Goal: Task Accomplishment & Management: Complete application form

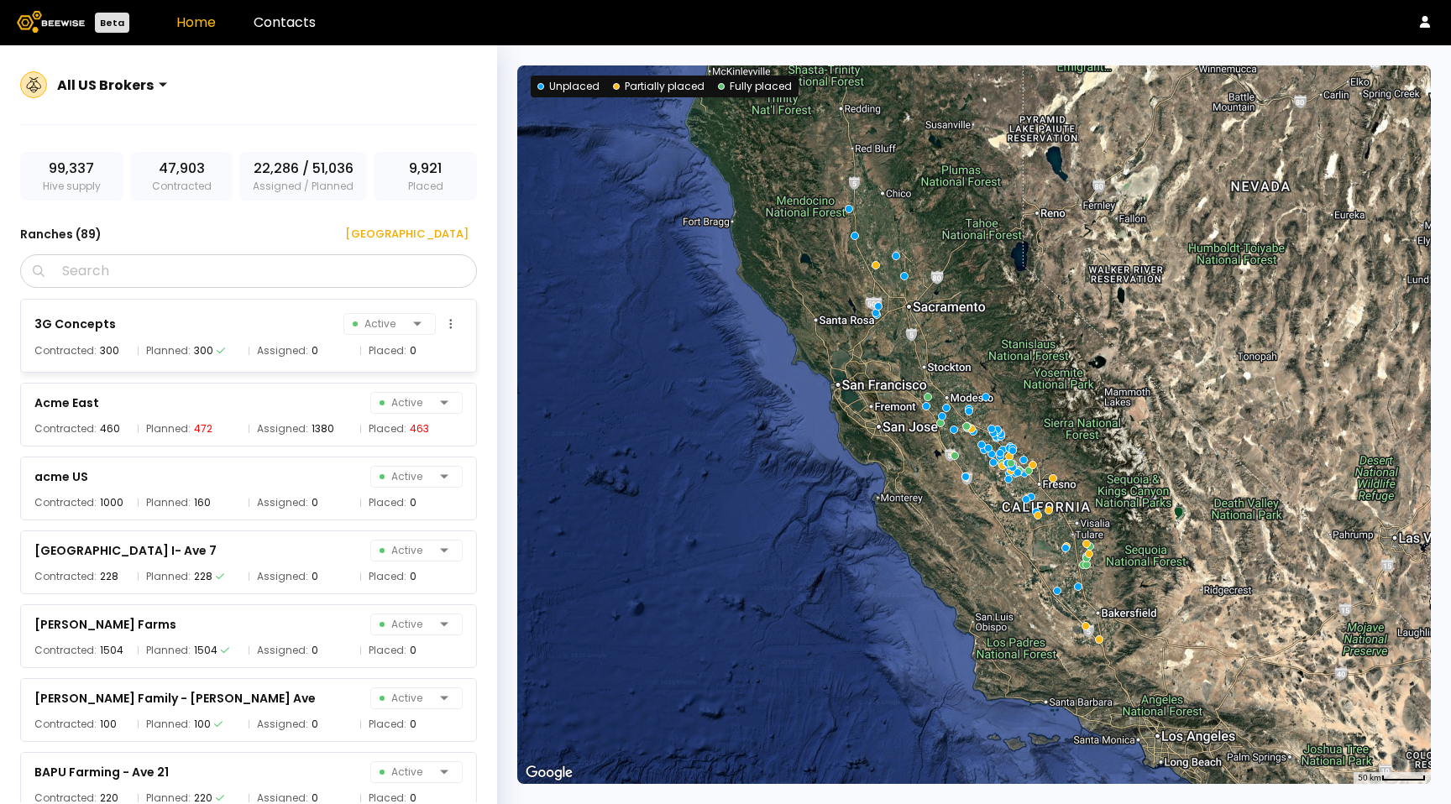
click at [282, 329] on div "3G Concepts Active" at bounding box center [248, 324] width 428 height 24
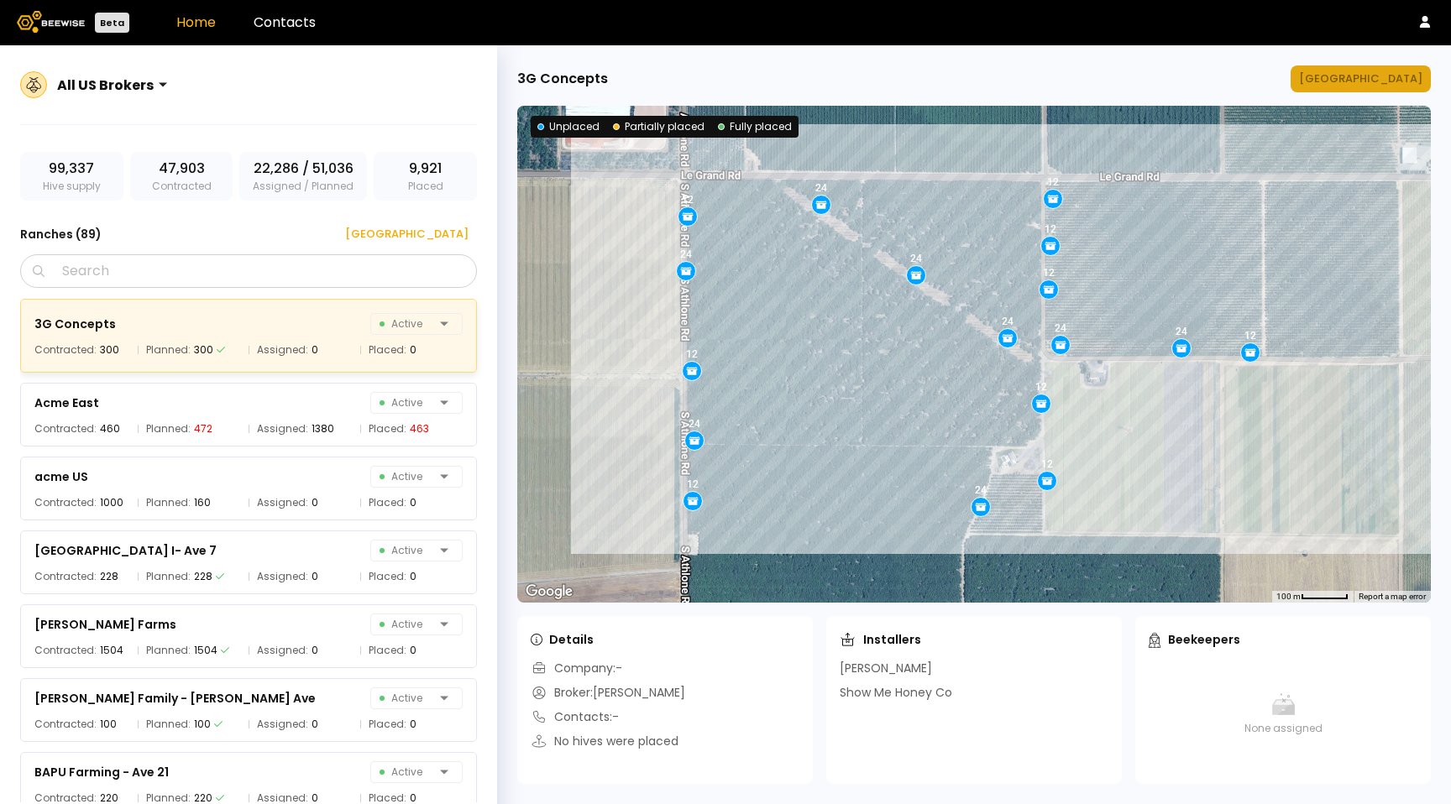
click at [1389, 88] on button "[GEOGRAPHIC_DATA]" at bounding box center [1360, 78] width 140 height 27
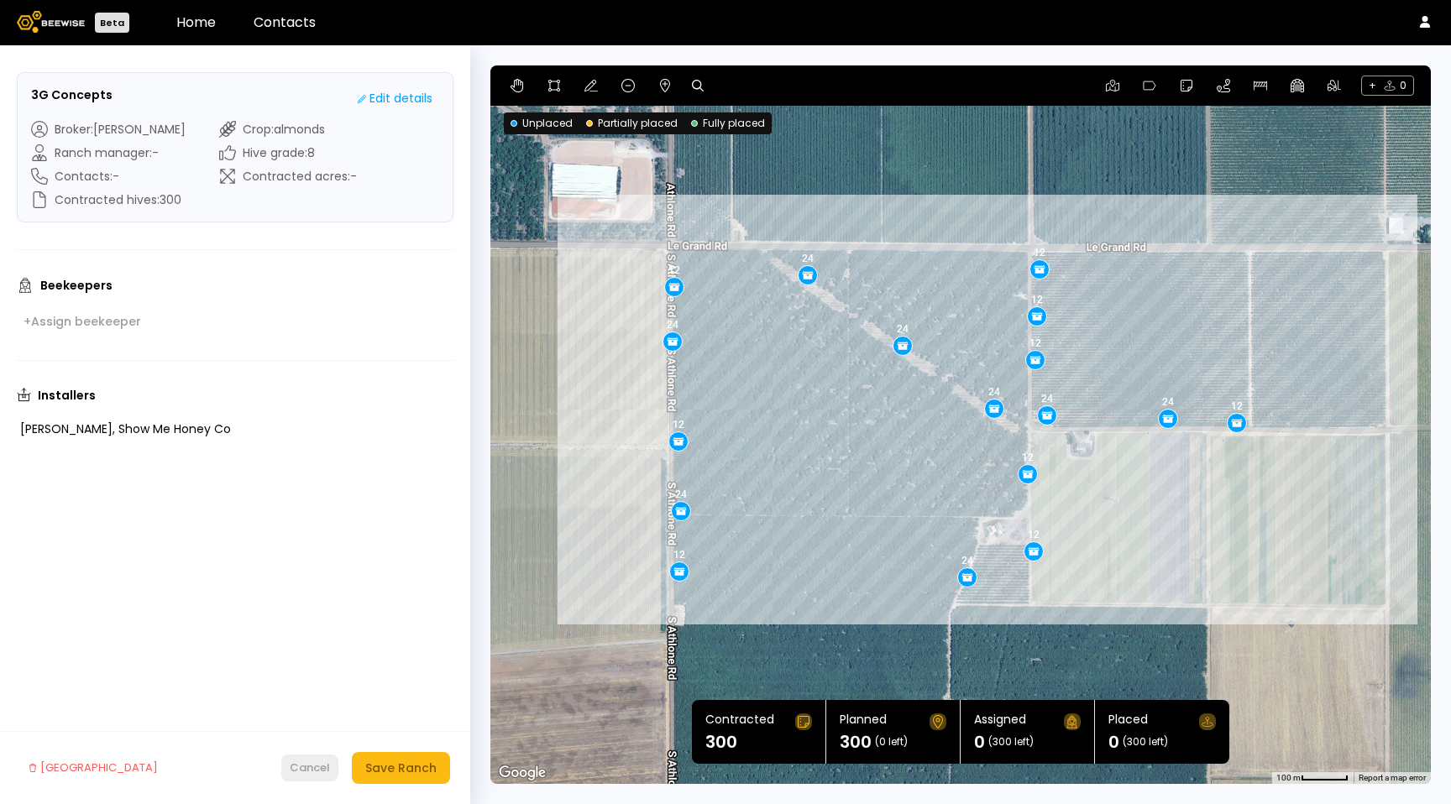
click at [332, 769] on button "Cancel" at bounding box center [309, 768] width 57 height 27
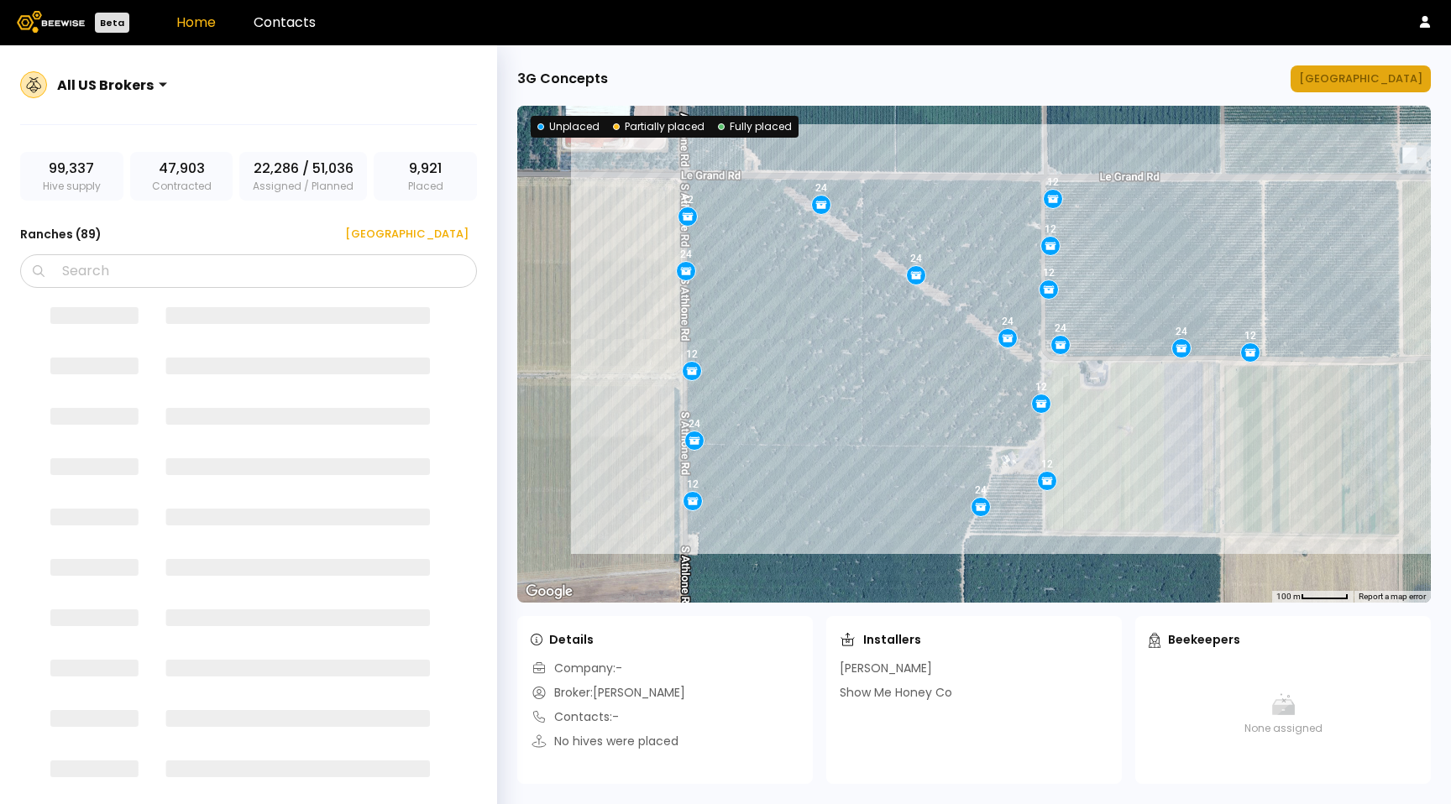
click at [1378, 75] on div "[GEOGRAPHIC_DATA]" at bounding box center [1360, 79] width 123 height 17
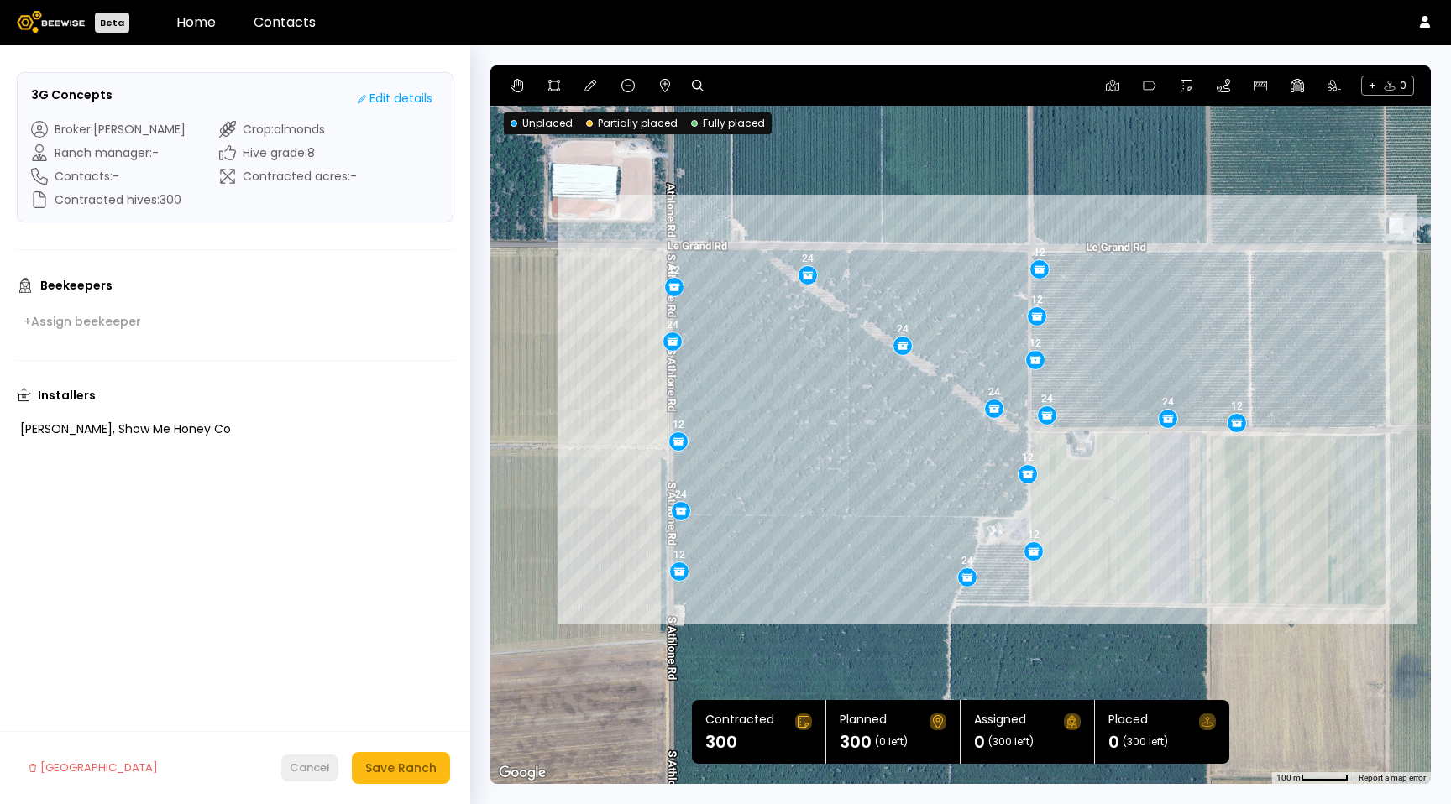
click at [303, 766] on div "Cancel" at bounding box center [310, 768] width 40 height 17
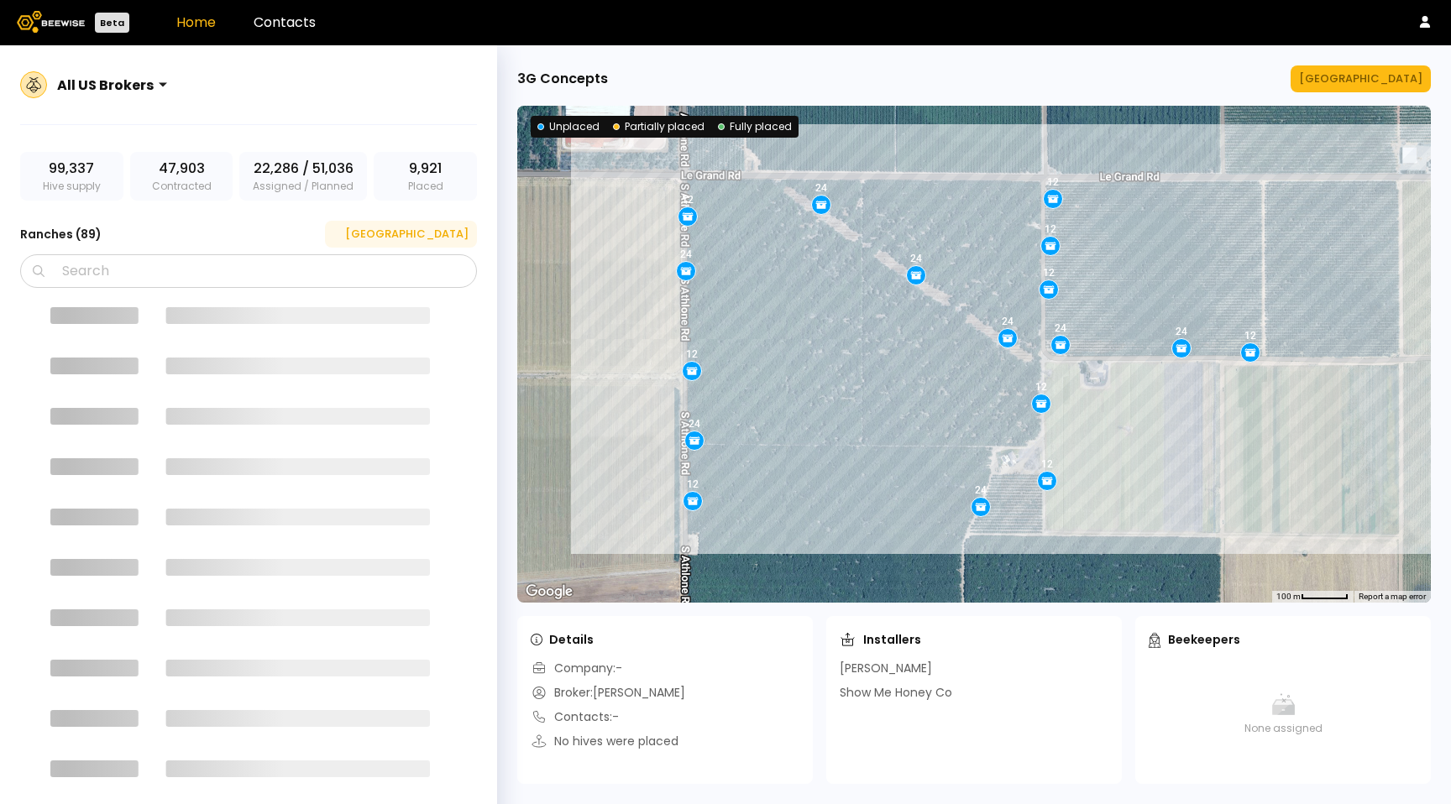
click at [437, 233] on div "[GEOGRAPHIC_DATA]" at bounding box center [400, 234] width 135 height 17
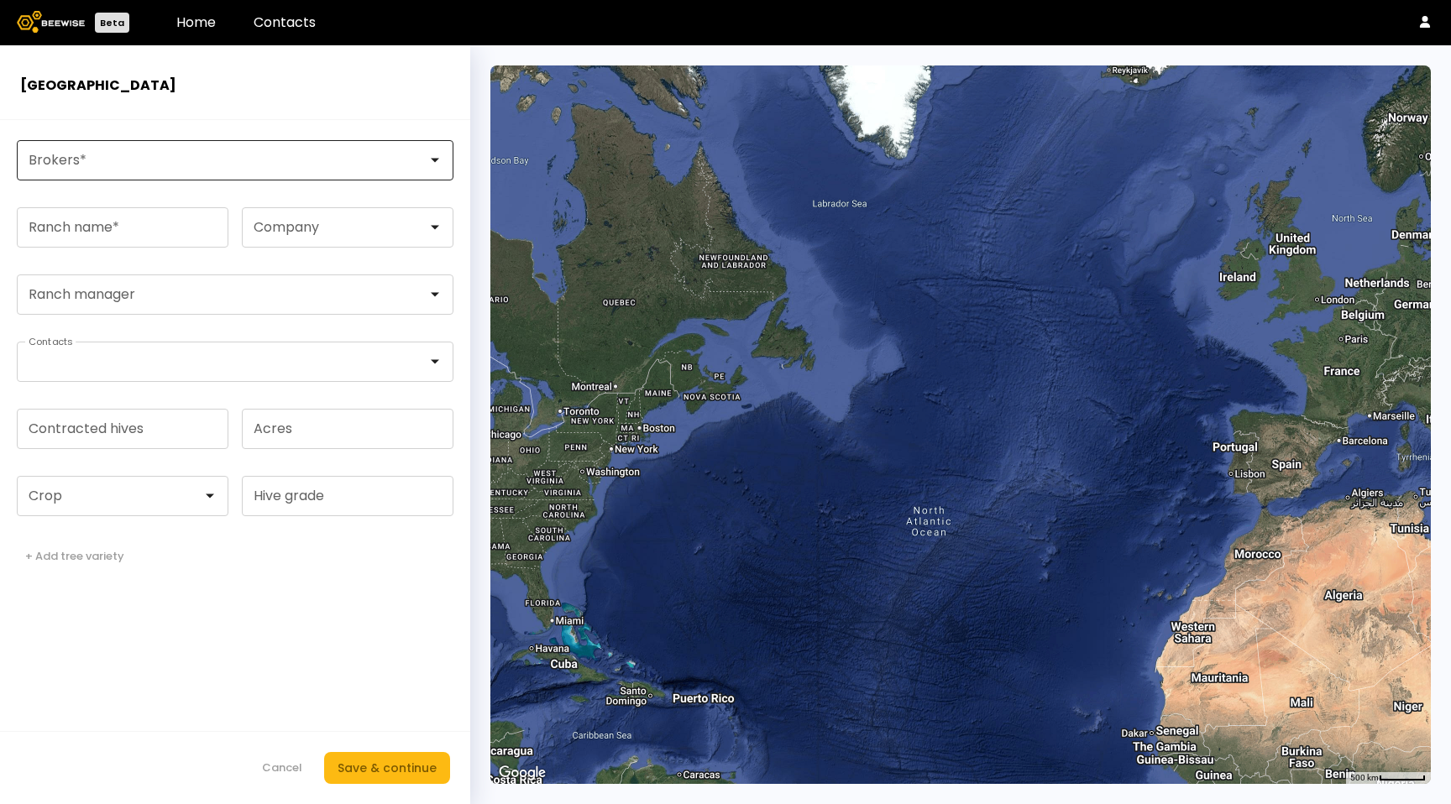
click at [128, 177] on form "Brokers * Ranch name * Company Ranch manager Contacts Contracted hives Acres Cr…" at bounding box center [235, 462] width 470 height 684
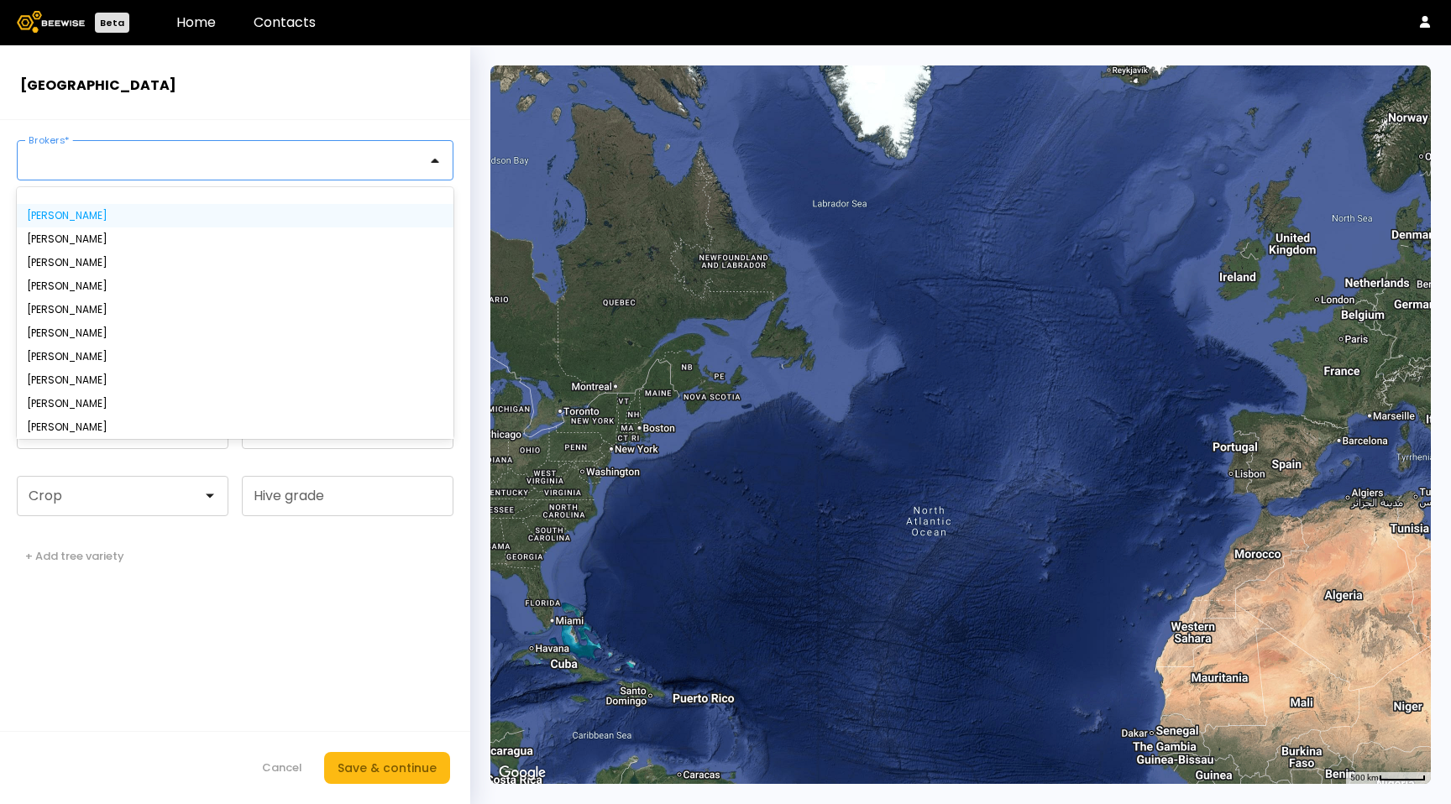
drag, startPoint x: 127, startPoint y: 175, endPoint x: 116, endPoint y: 208, distance: 35.3
click at [126, 175] on div at bounding box center [228, 160] width 421 height 39
click at [111, 231] on div "[PERSON_NAME]" at bounding box center [235, 239] width 437 height 24
click at [86, 229] on div "[PERSON_NAME]" at bounding box center [235, 239] width 437 height 24
click at [42, 237] on div "[PERSON_NAME]" at bounding box center [235, 239] width 416 height 10
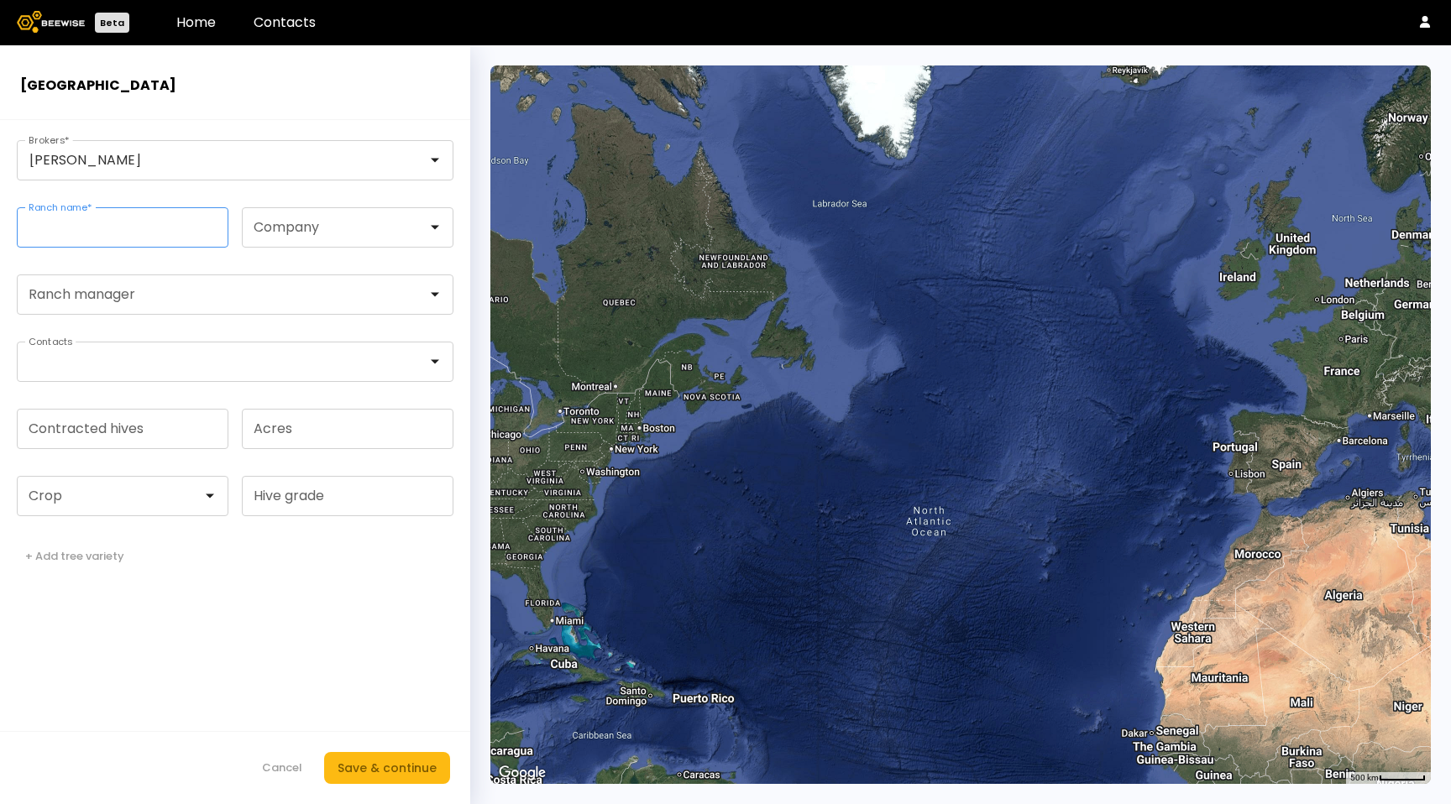
click at [50, 222] on input "Ranch name *" at bounding box center [123, 227] width 210 height 39
type input "******"
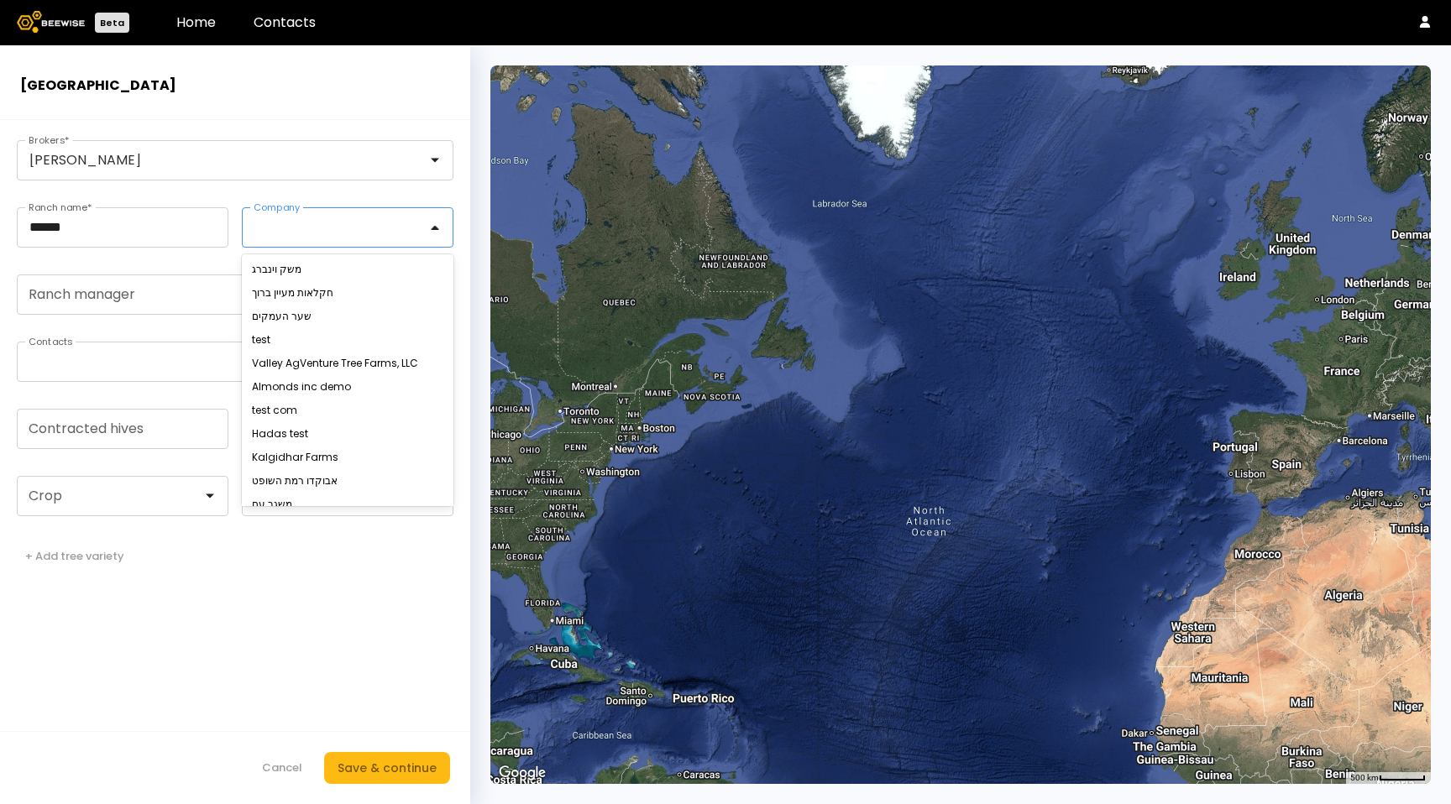
click at [306, 236] on div at bounding box center [341, 227] width 196 height 39
click at [297, 269] on div "משק וינברג" at bounding box center [347, 269] width 191 height 10
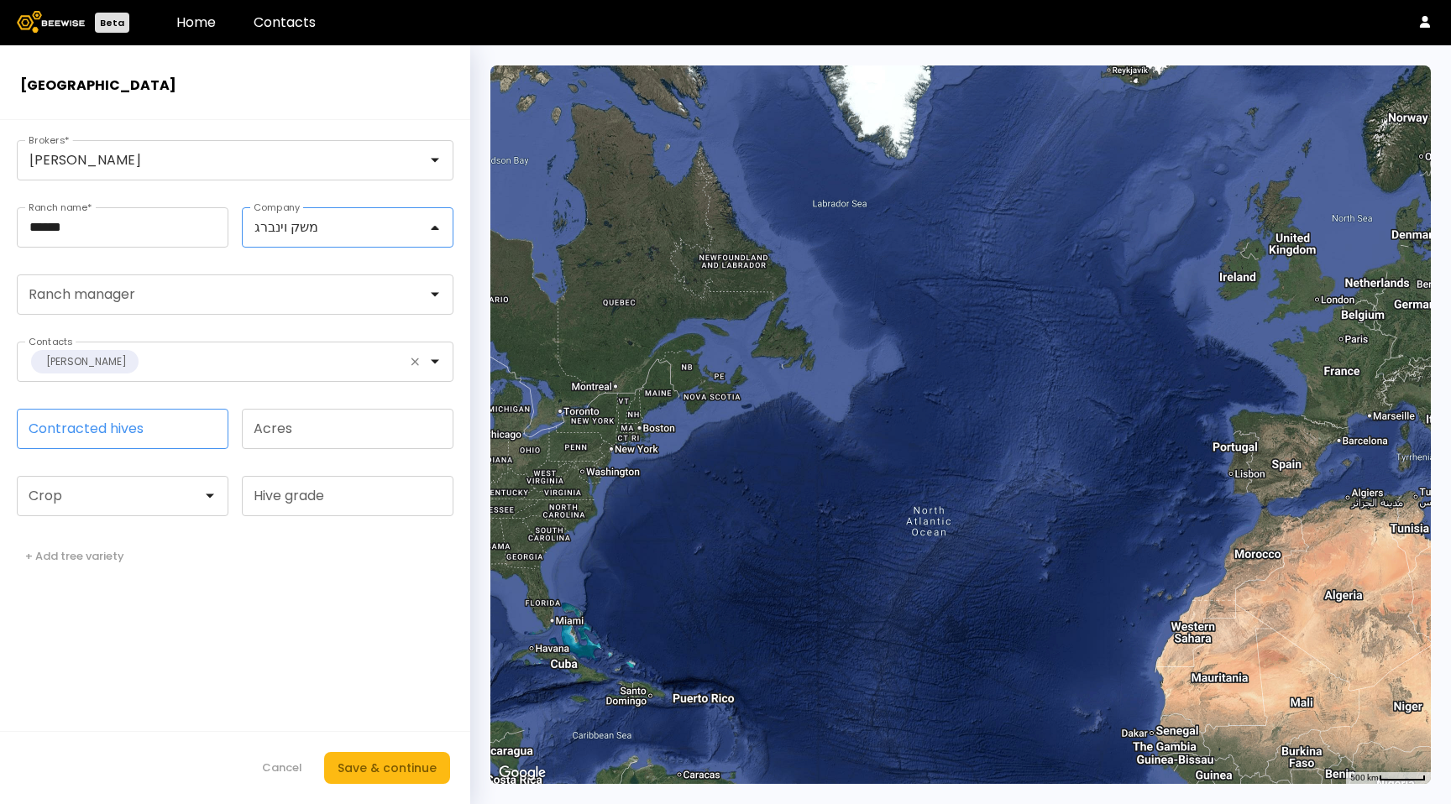
click at [167, 435] on input "Contracted hives" at bounding box center [123, 429] width 210 height 39
type input "***"
click at [399, 774] on div "Save & continue" at bounding box center [386, 768] width 99 height 18
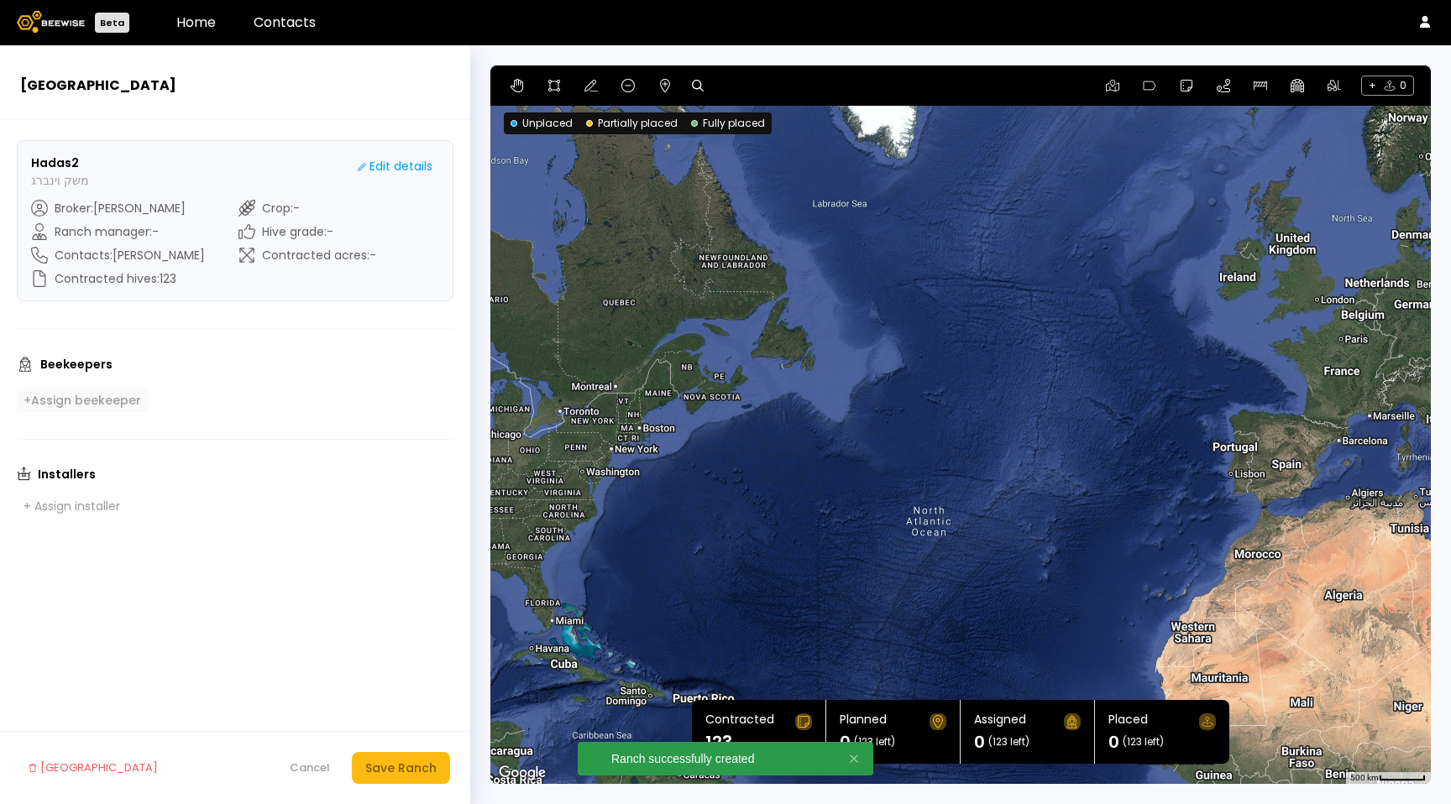
click at [93, 393] on div "+ Assign beekeeper" at bounding box center [83, 400] width 118 height 15
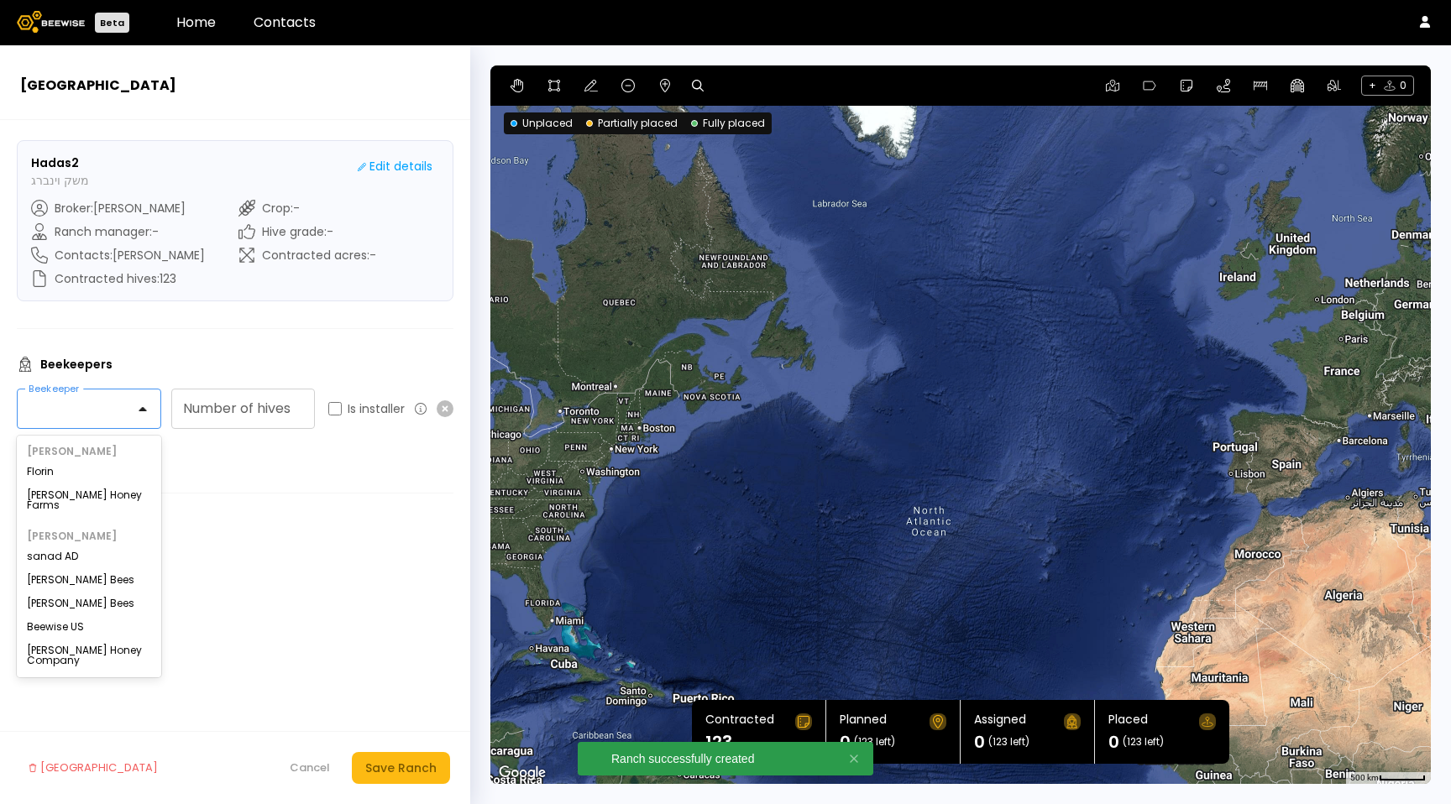
click at [108, 414] on div at bounding box center [82, 408] width 106 height 15
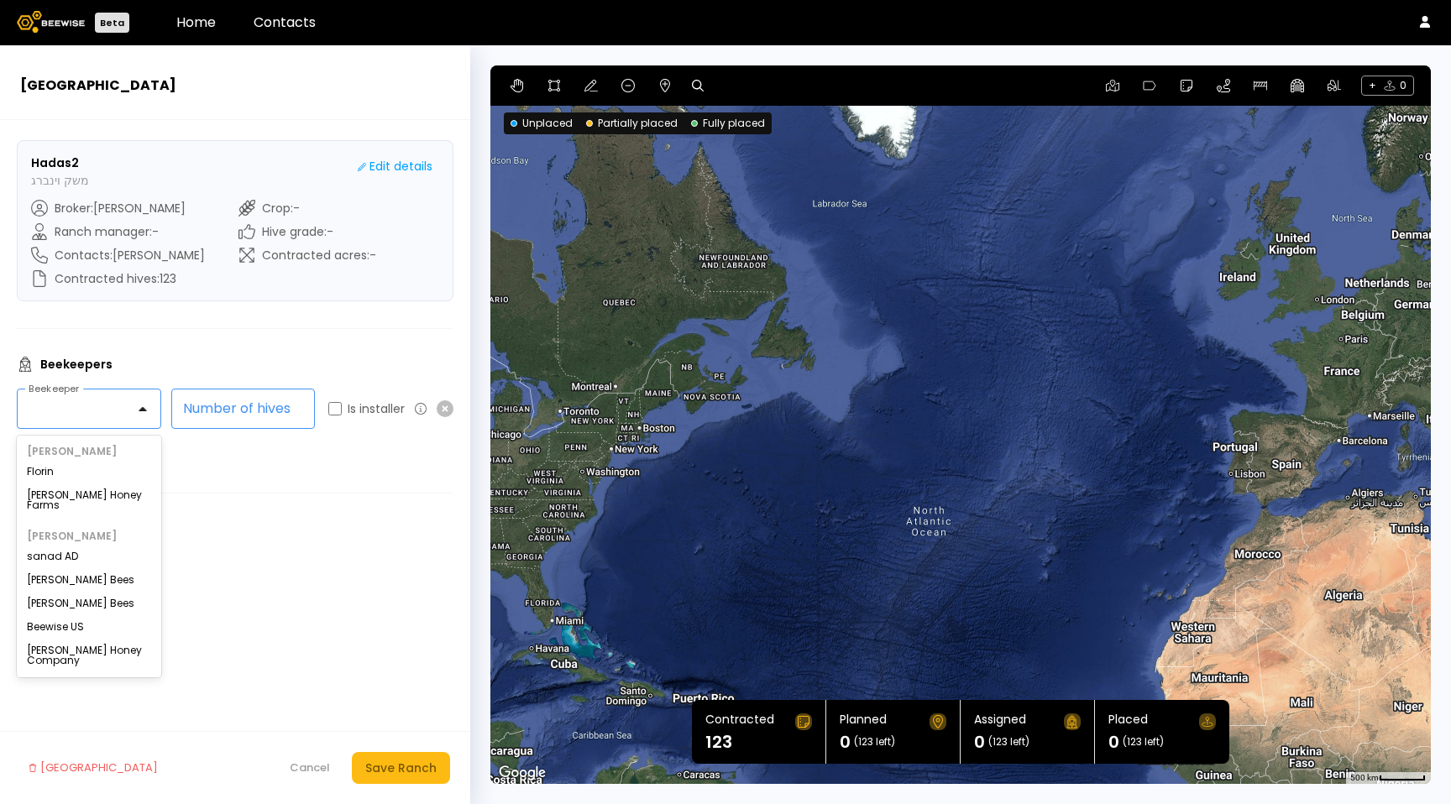
click at [200, 409] on input "Number of hives" at bounding box center [243, 409] width 143 height 39
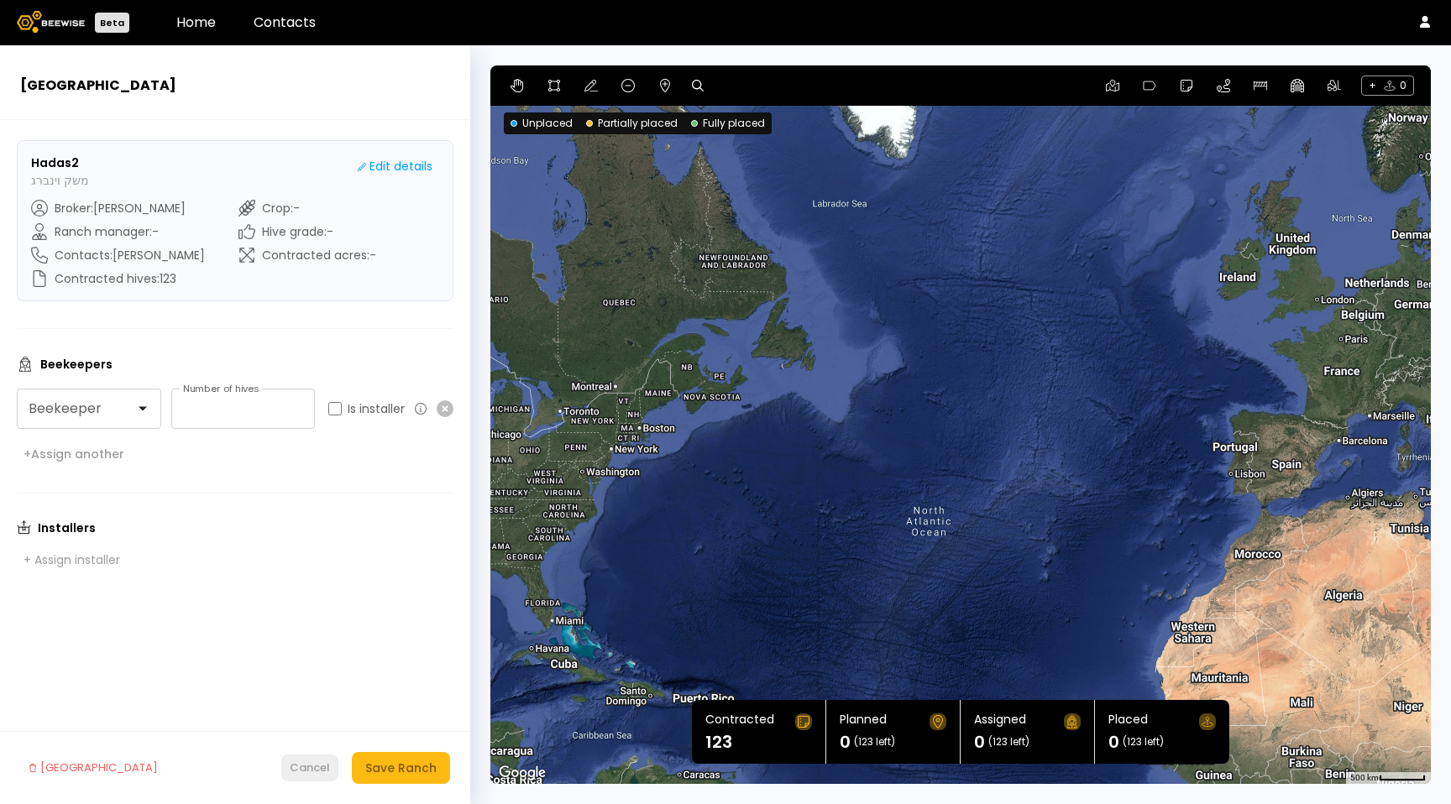
click at [313, 762] on div "Cancel" at bounding box center [310, 768] width 40 height 17
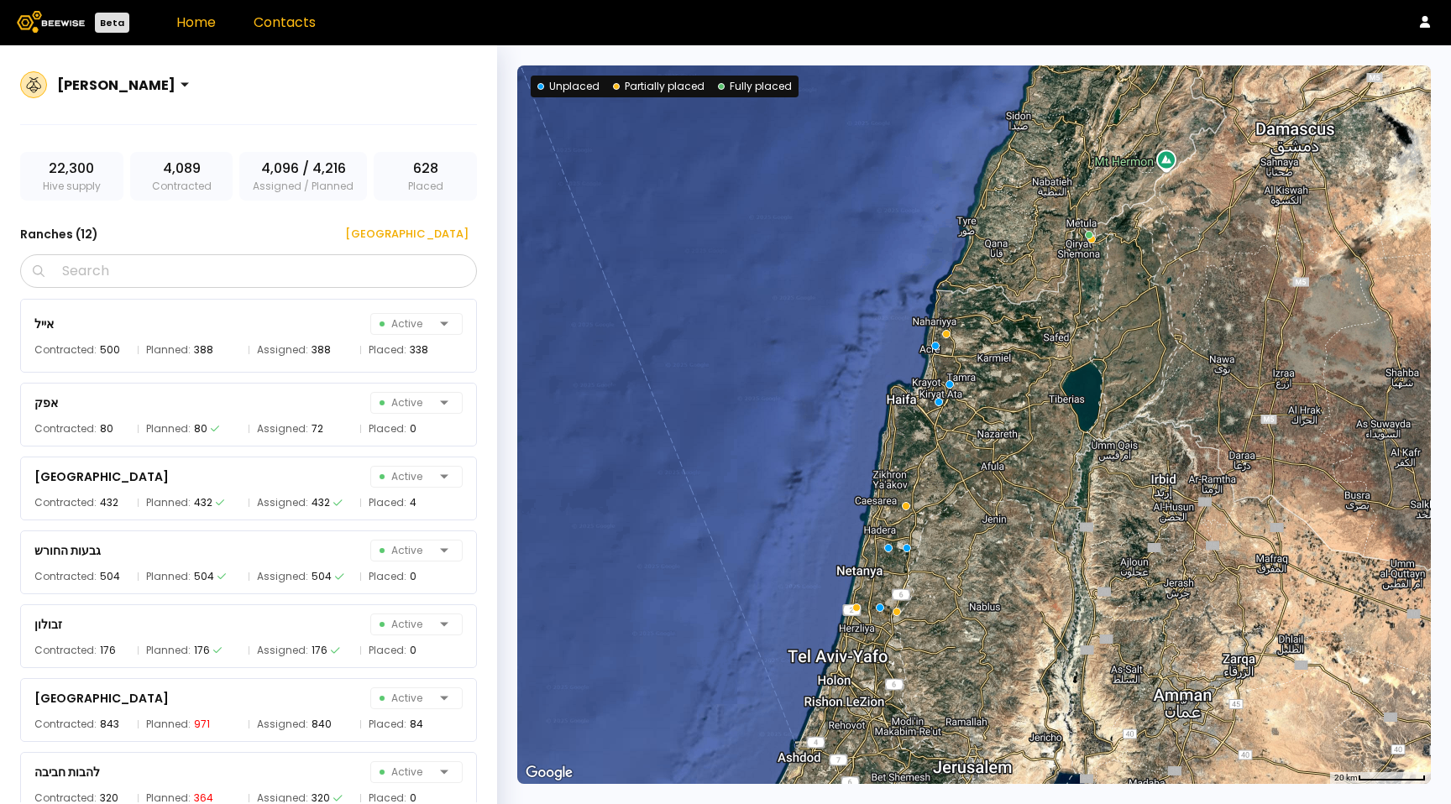
click at [297, 21] on link "Contacts" at bounding box center [285, 22] width 62 height 19
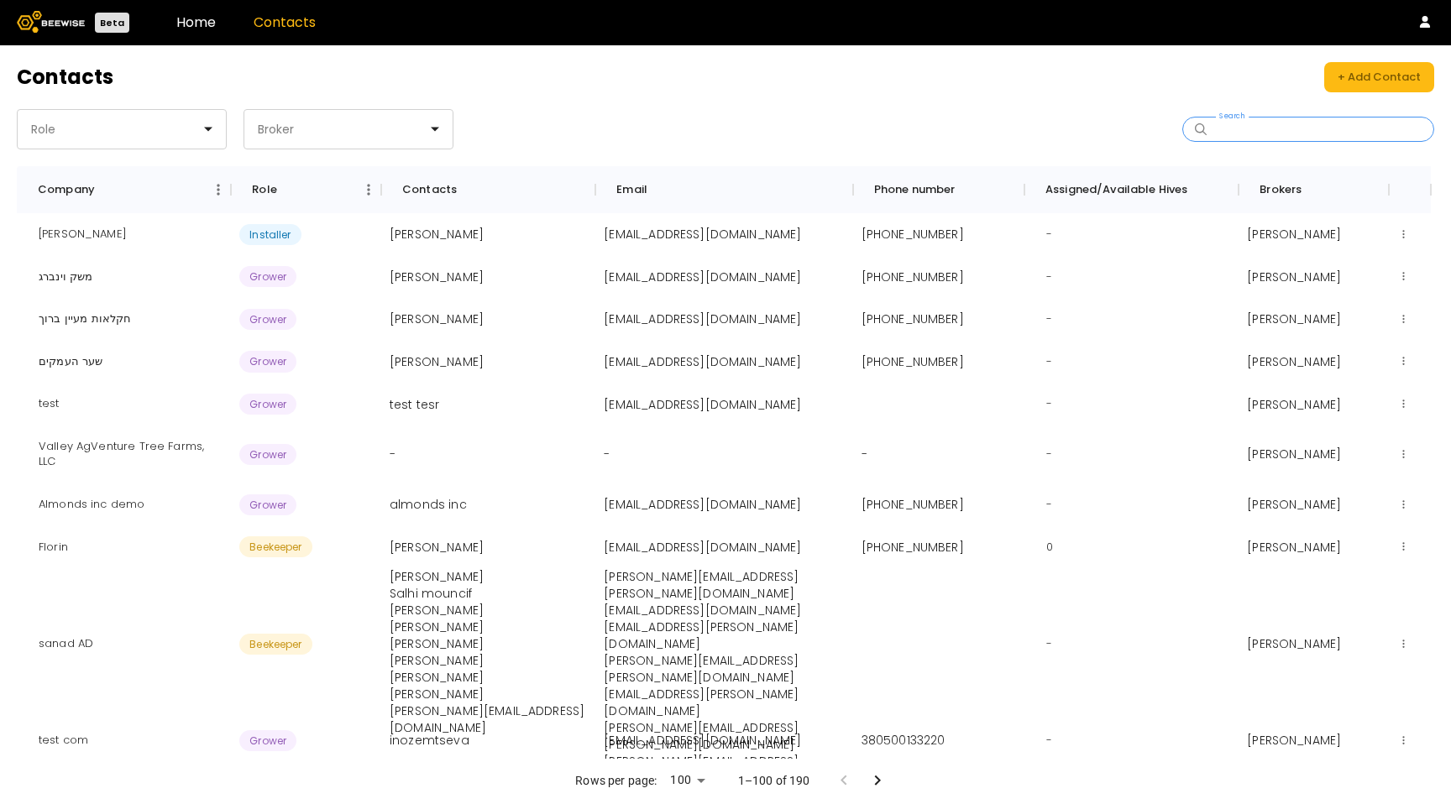
click at [1266, 135] on input "Search" at bounding box center [1314, 130] width 208 height 24
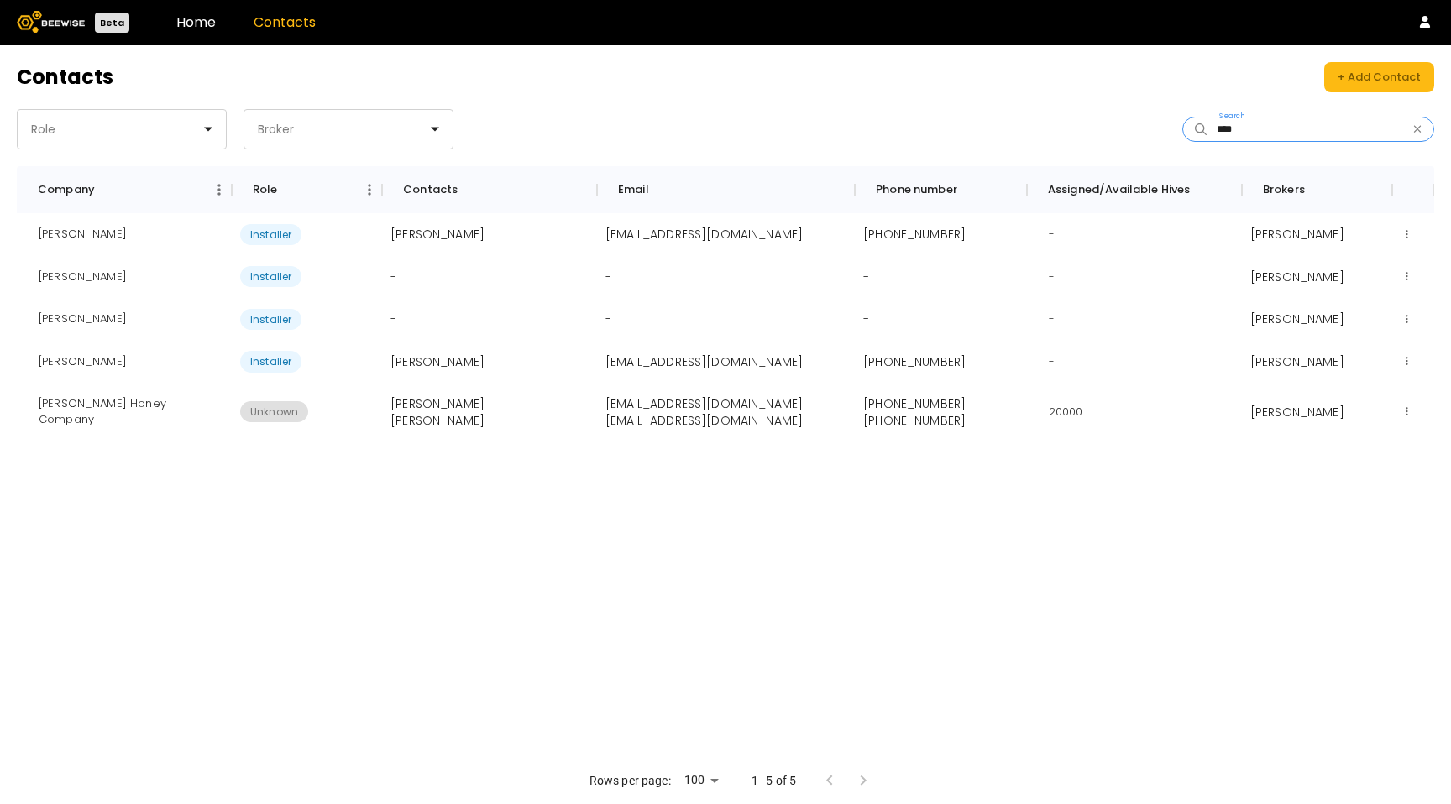
type input "********"
click at [223, 21] on div "Home Contacts" at bounding box center [245, 22] width 139 height 13
click at [184, 34] on header "Beta Home Contacts" at bounding box center [725, 22] width 1451 height 45
click at [185, 28] on link "Home" at bounding box center [195, 22] width 39 height 19
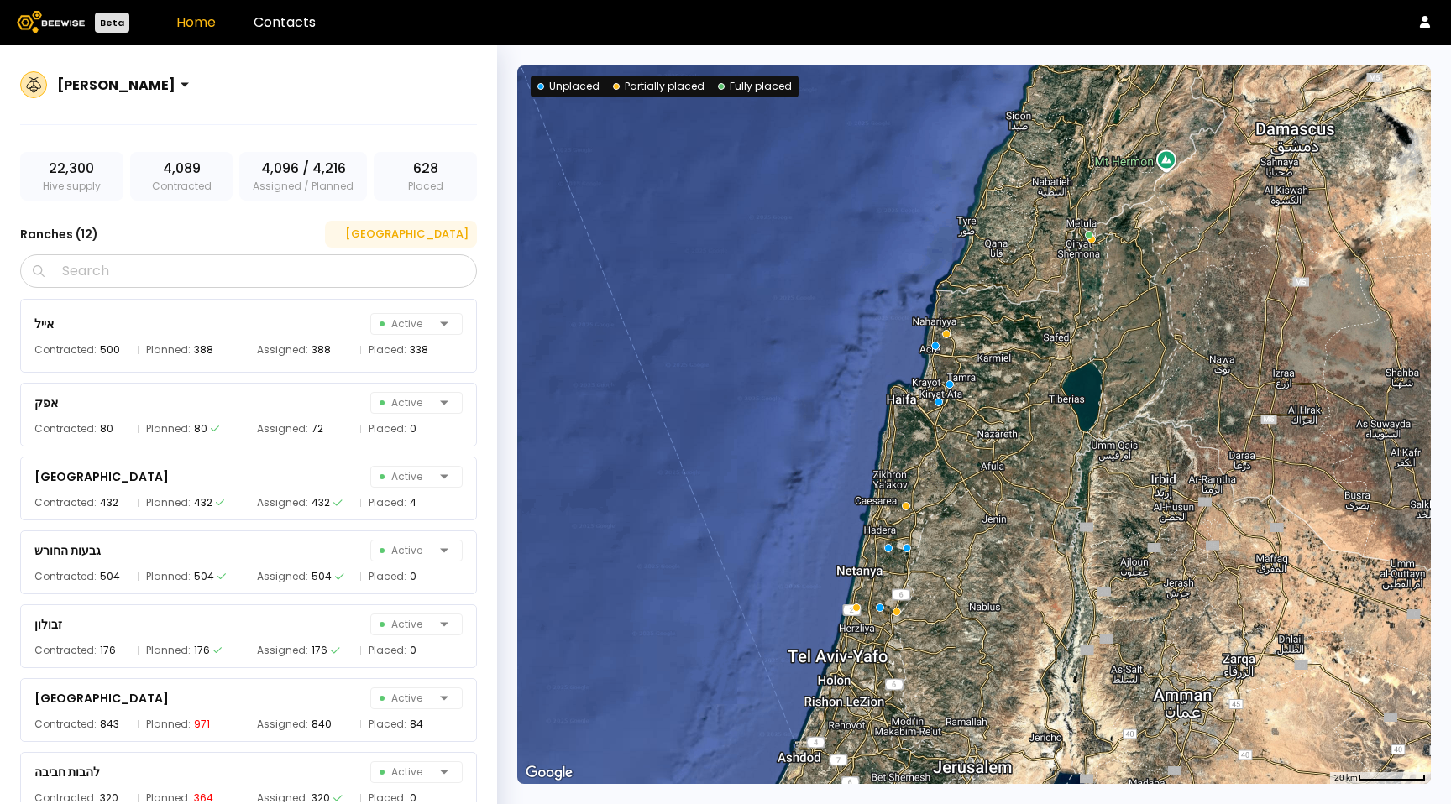
click at [452, 231] on div "[GEOGRAPHIC_DATA]" at bounding box center [400, 234] width 135 height 17
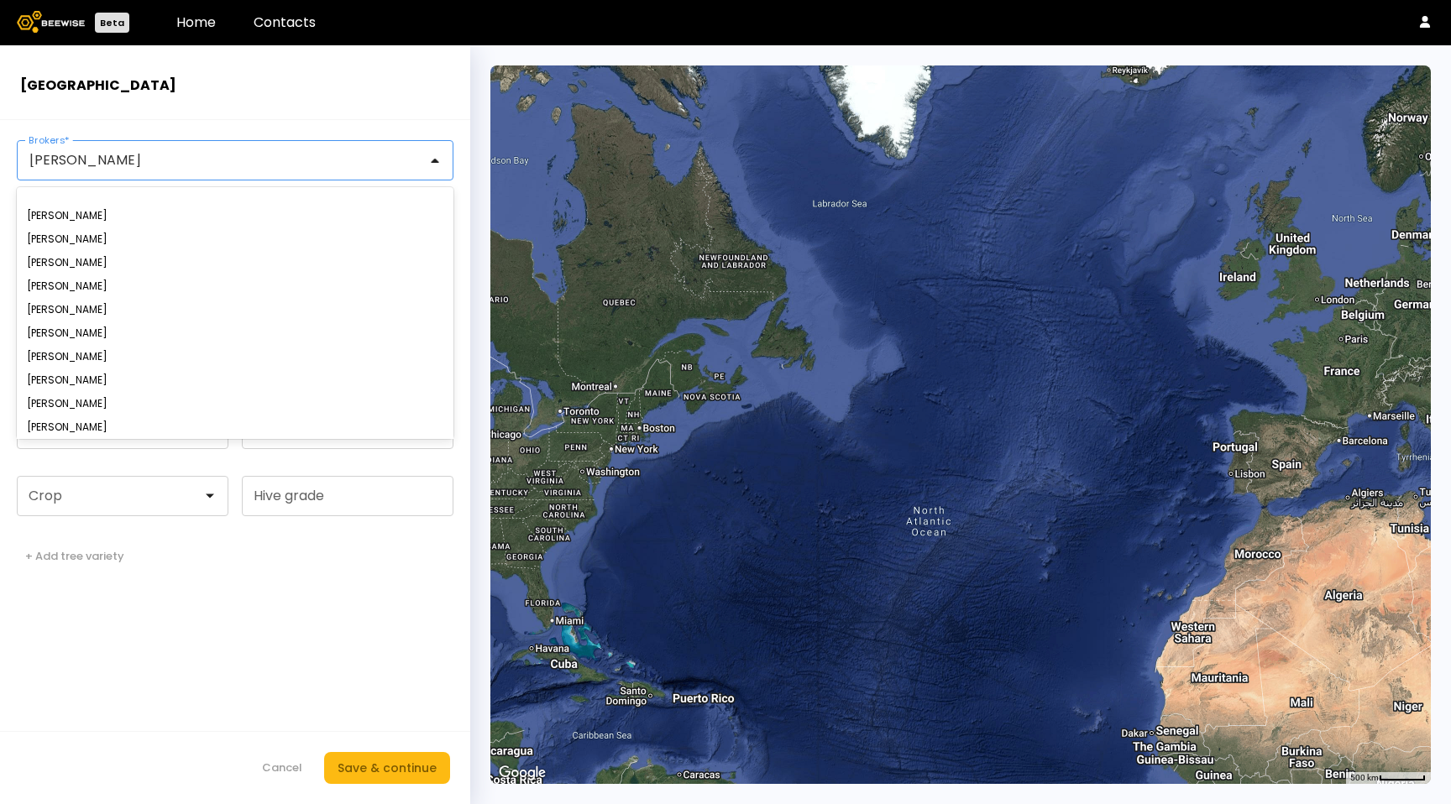
click at [171, 169] on div "[PERSON_NAME]" at bounding box center [228, 160] width 421 height 39
click at [156, 127] on form "[PERSON_NAME], 2 of 15. 15 results available. Use Up and Down to choose options…" at bounding box center [235, 462] width 470 height 684
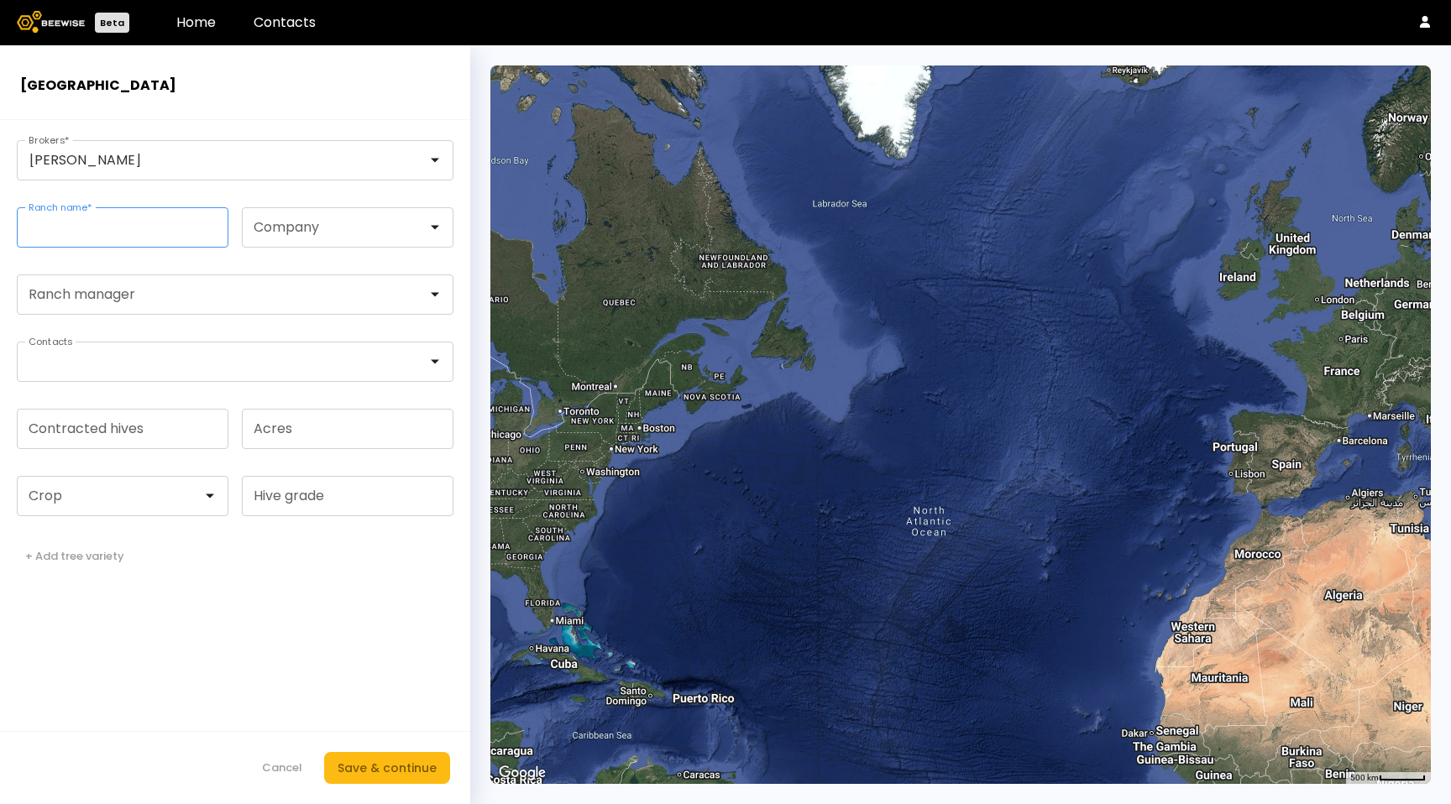
click at [109, 230] on input "Ranch name *" at bounding box center [123, 227] width 210 height 39
type input "*****"
click at [395, 771] on div "Save & continue" at bounding box center [386, 768] width 99 height 18
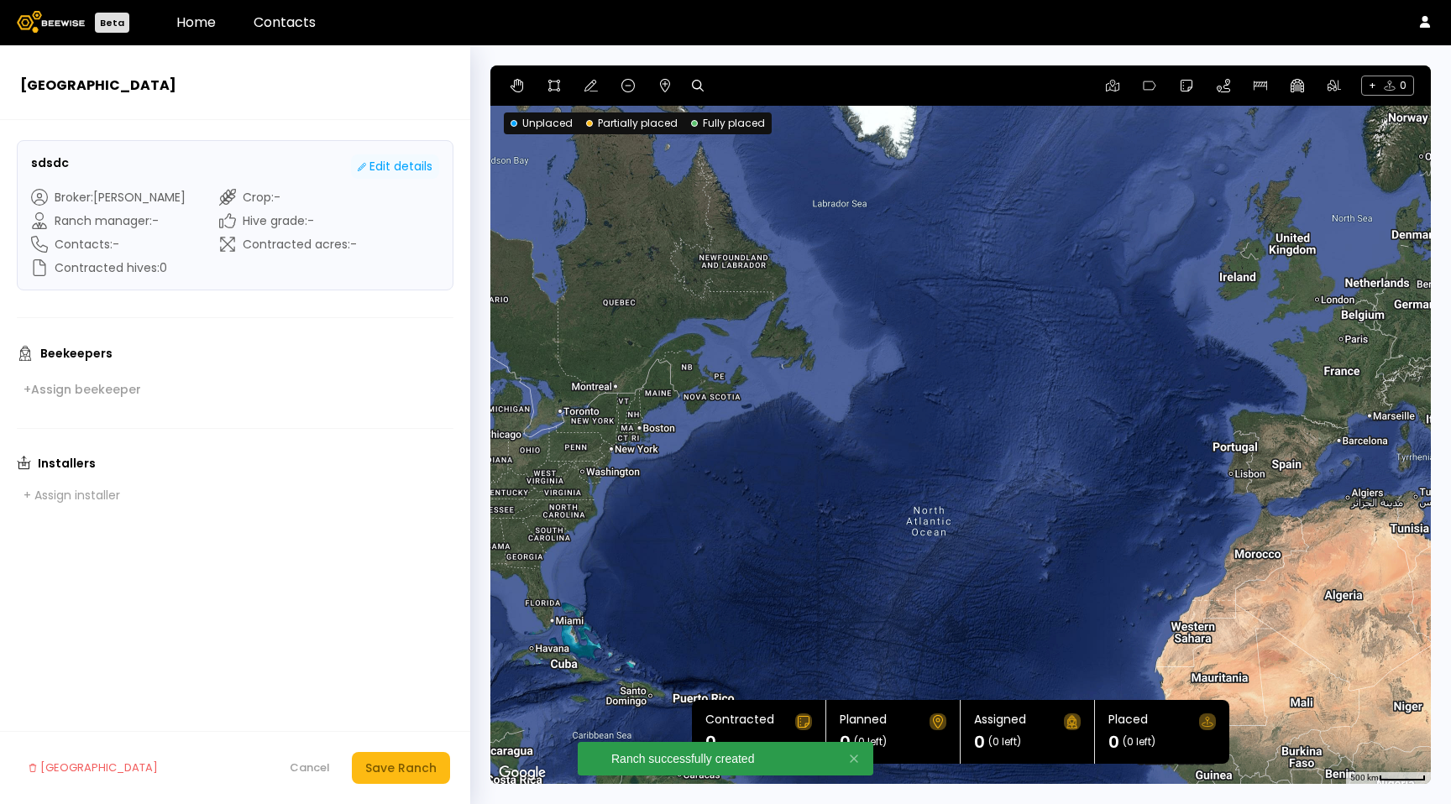
click at [391, 166] on div "Edit details" at bounding box center [395, 167] width 75 height 18
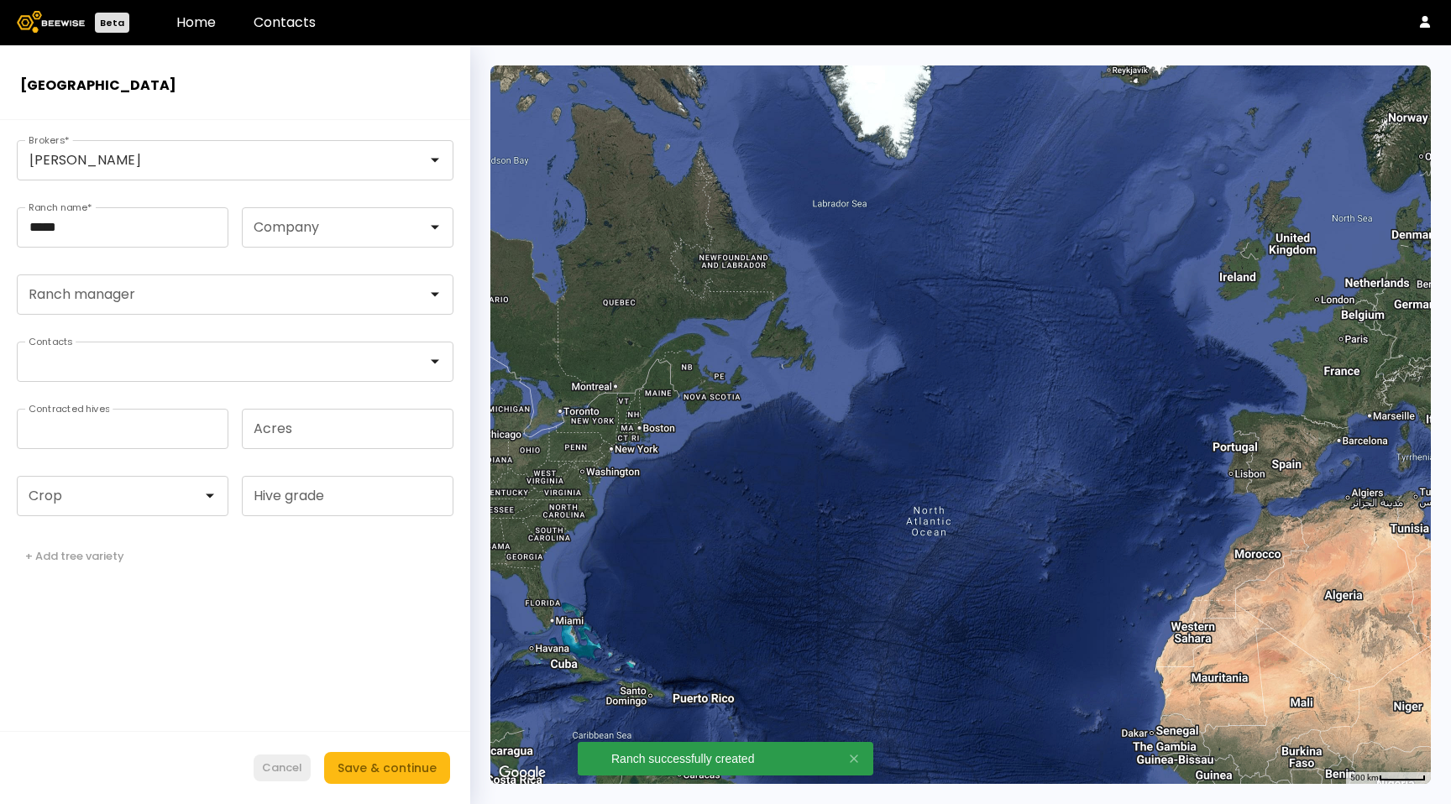
click at [280, 763] on div "Cancel" at bounding box center [282, 768] width 40 height 17
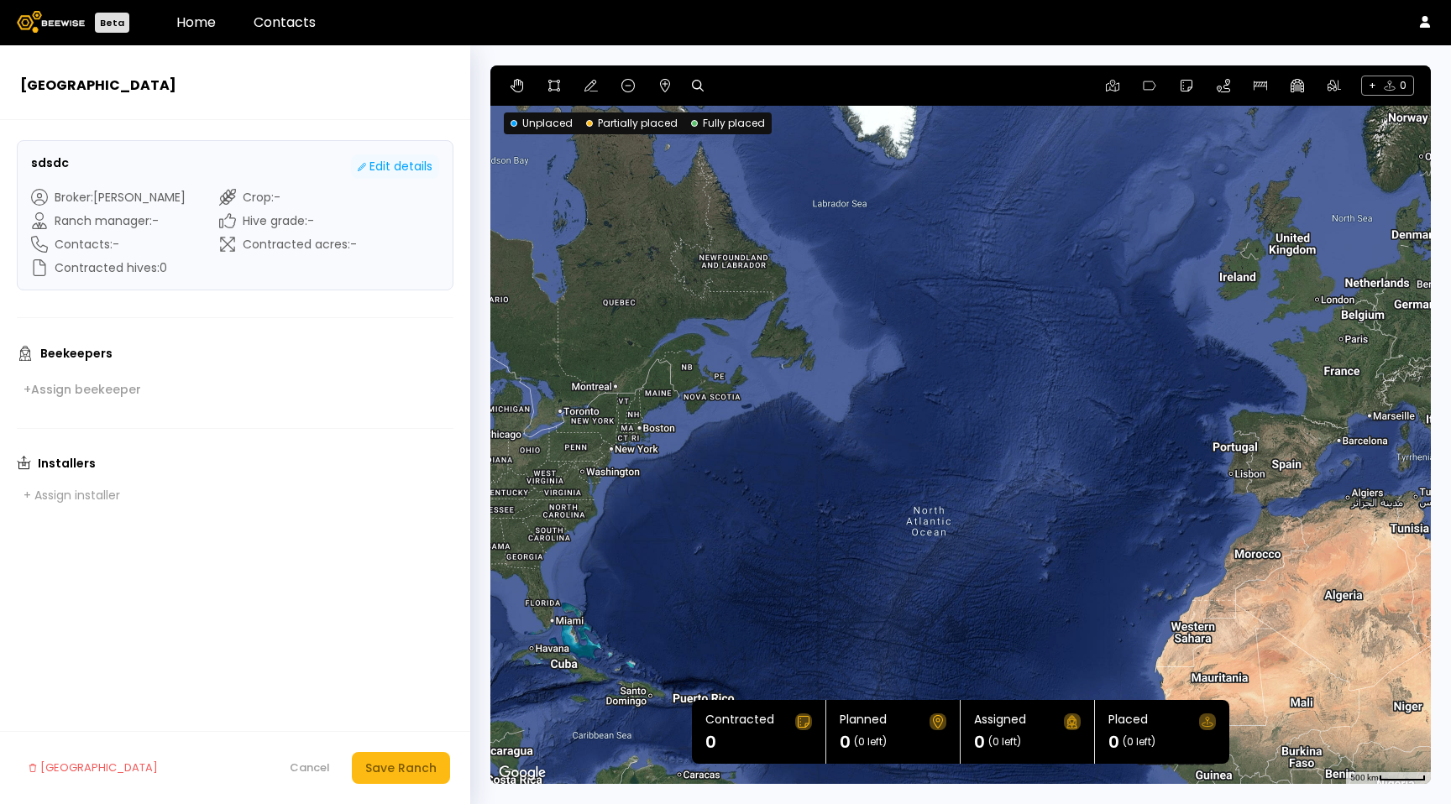
click at [378, 171] on div "Edit details" at bounding box center [395, 167] width 75 height 18
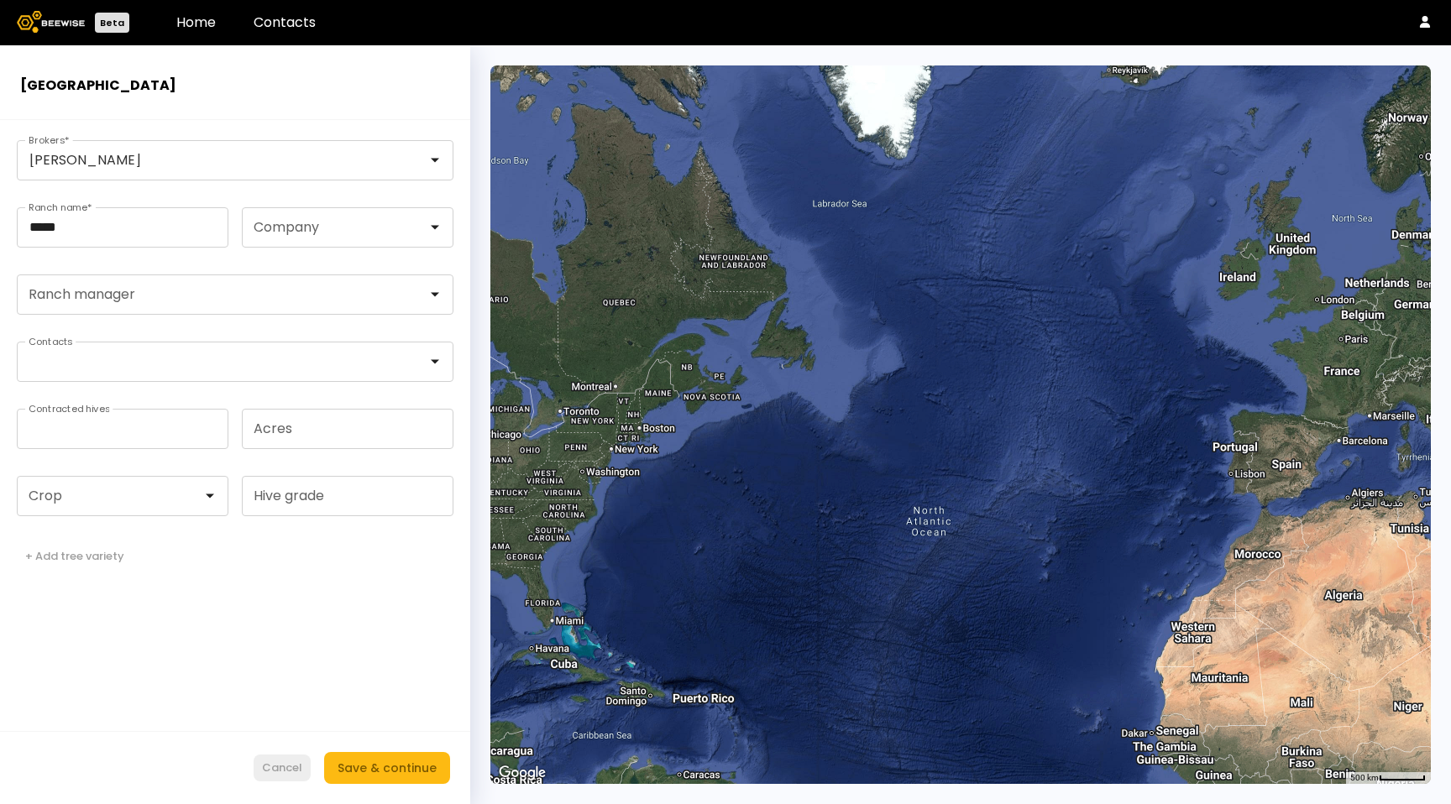
click at [293, 767] on div "Cancel" at bounding box center [282, 768] width 40 height 17
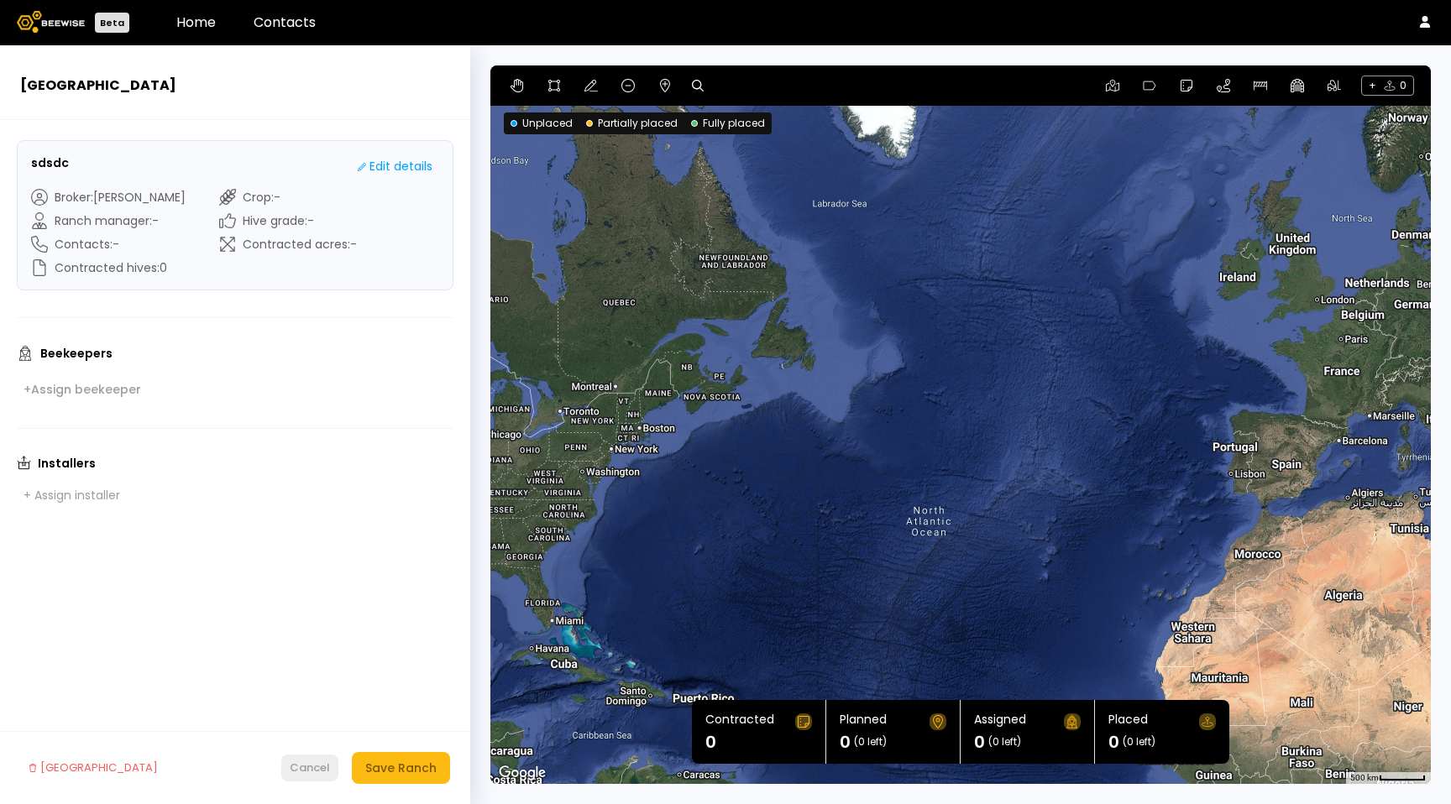
click at [312, 772] on div "Cancel" at bounding box center [310, 768] width 40 height 17
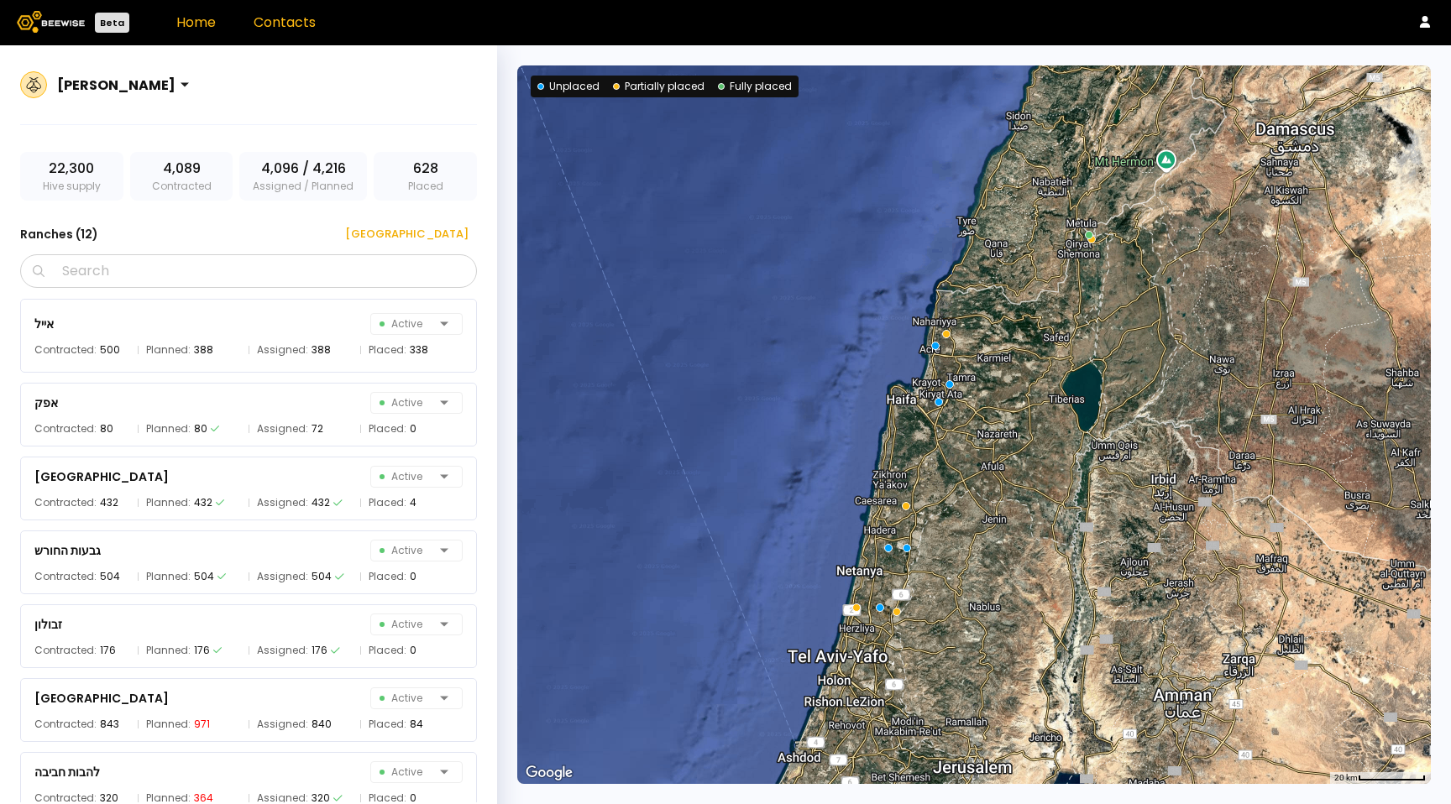
click at [303, 22] on link "Contacts" at bounding box center [285, 22] width 62 height 19
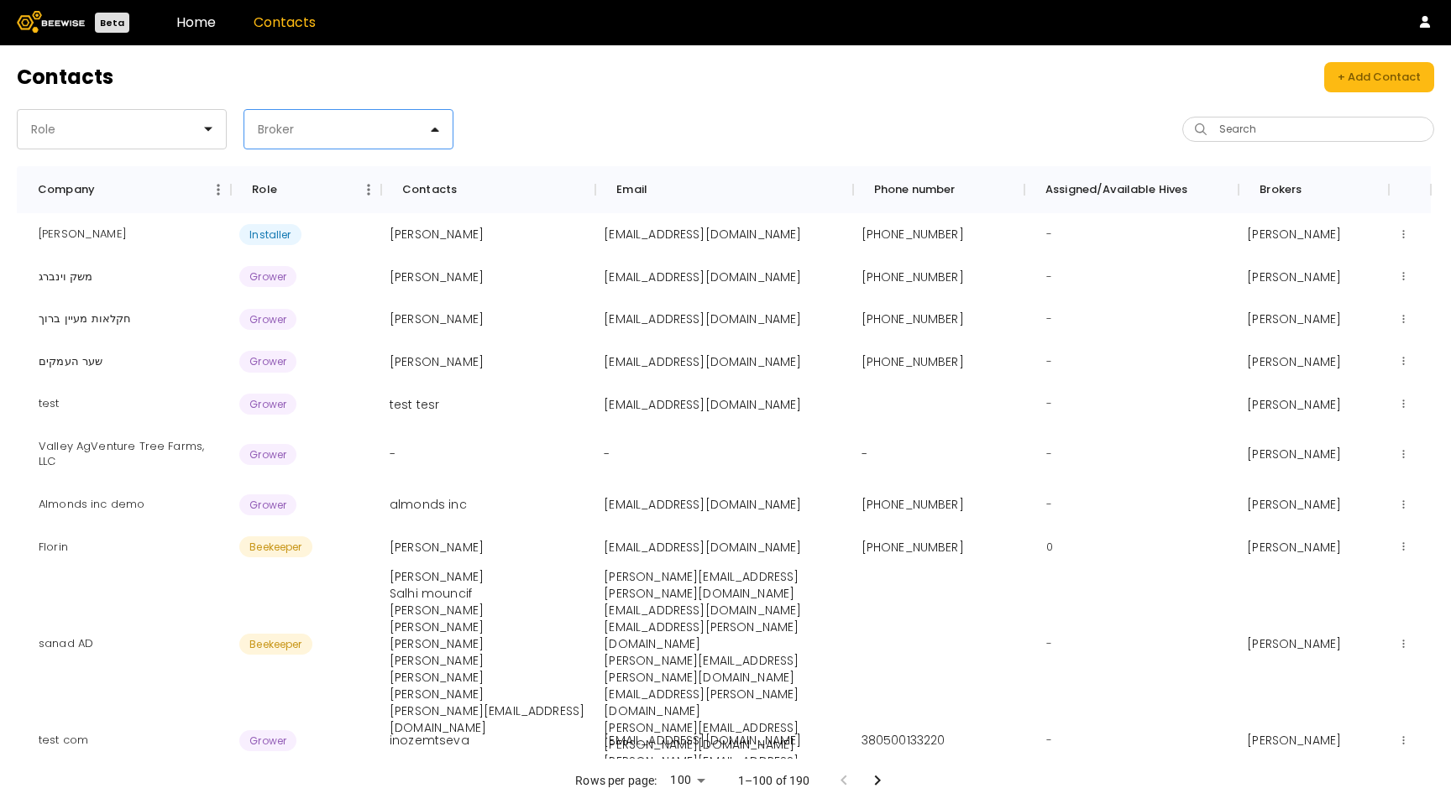
click at [387, 131] on div at bounding box center [341, 129] width 171 height 15
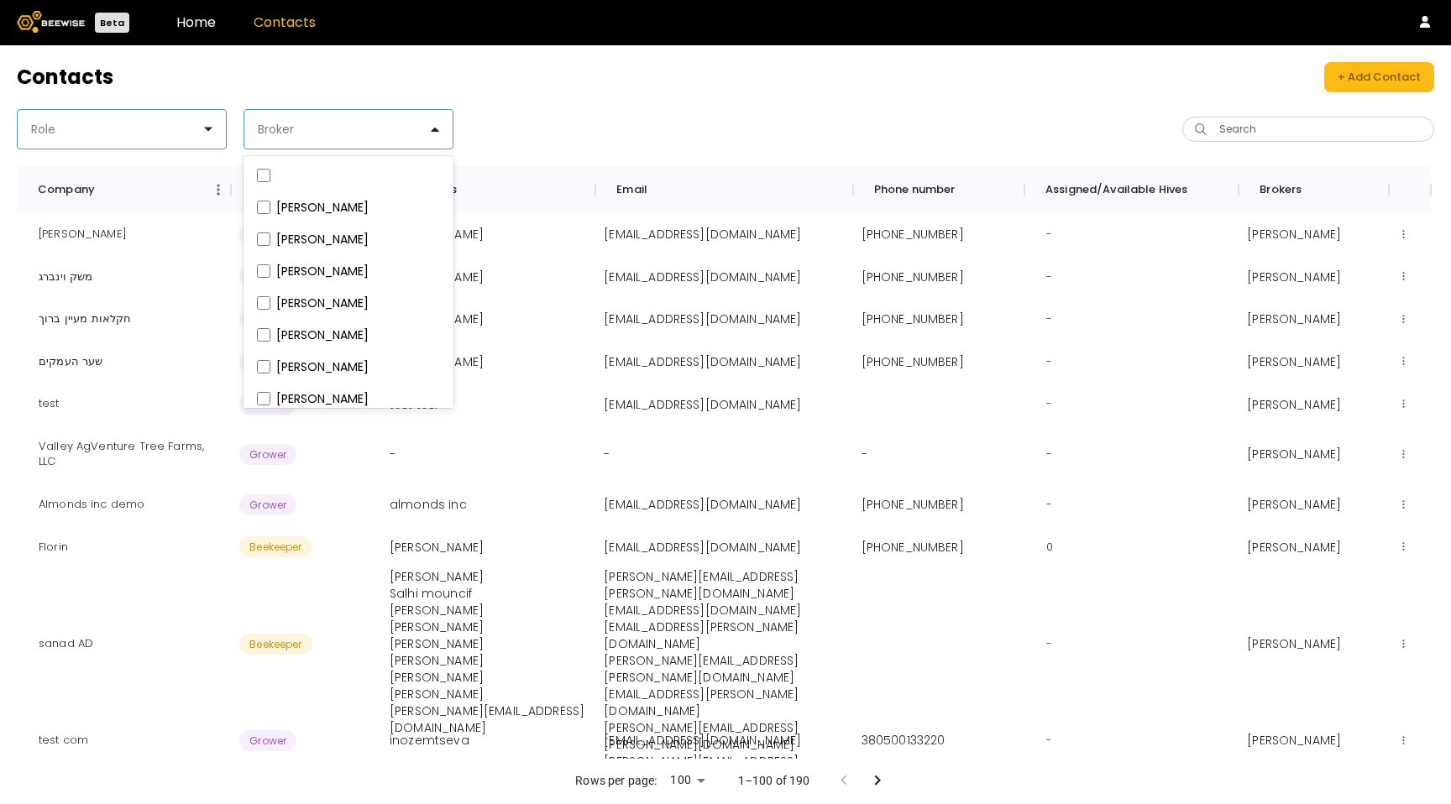
click at [129, 130] on div at bounding box center [114, 129] width 171 height 15
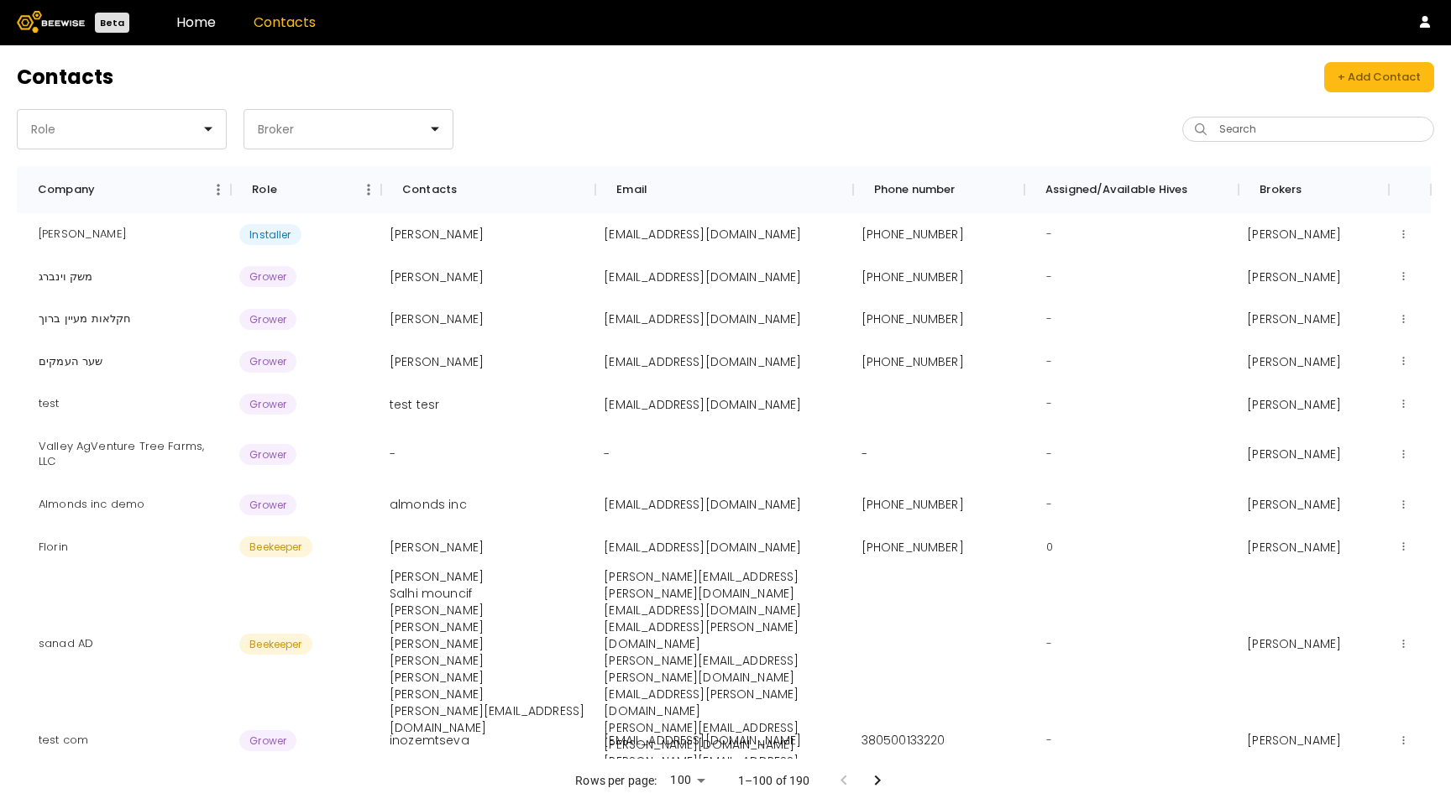
click at [620, 65] on header "Contacts + Add Contact" at bounding box center [725, 77] width 1417 height 30
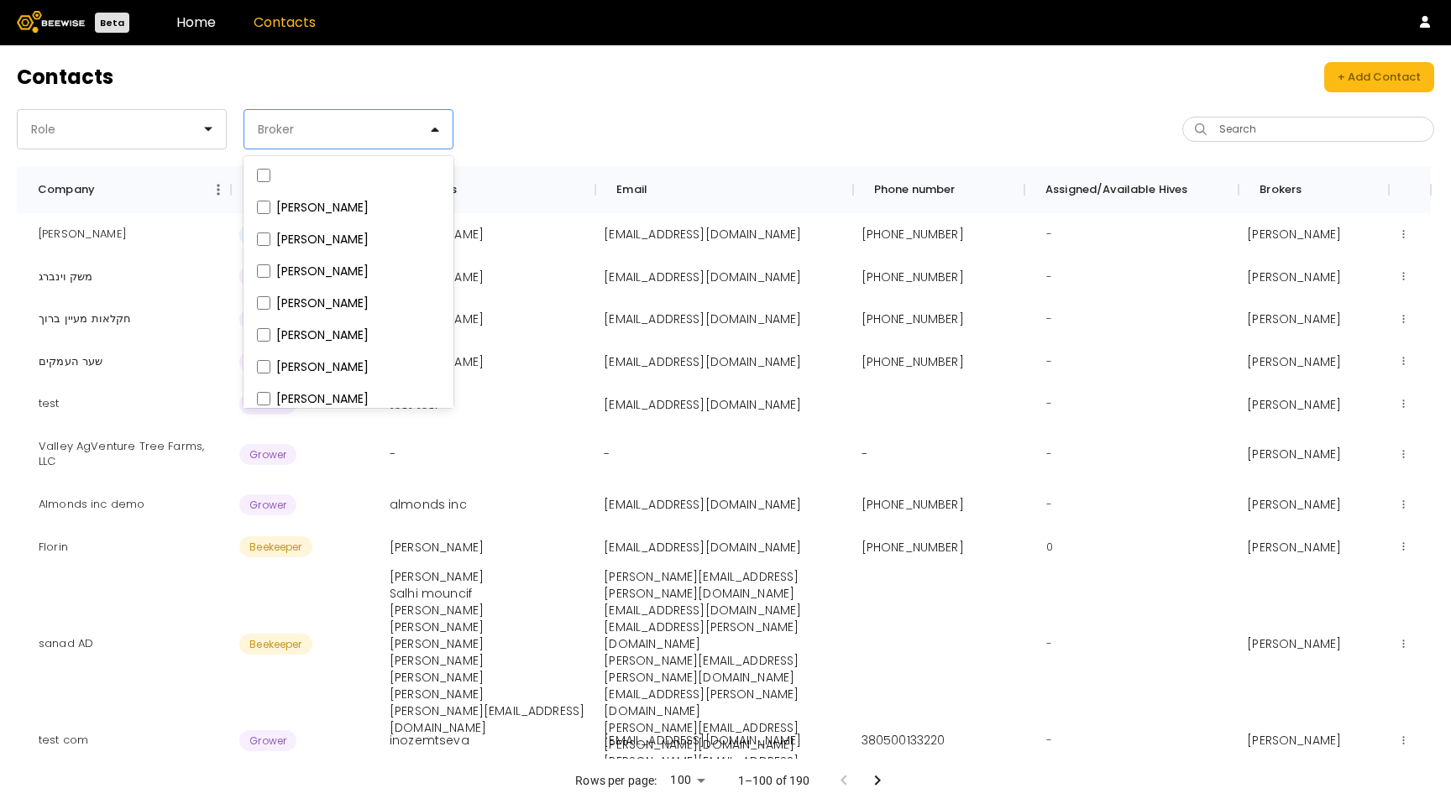
click at [393, 123] on div at bounding box center [341, 129] width 171 height 15
